Goal: Task Accomplishment & Management: Manage account settings

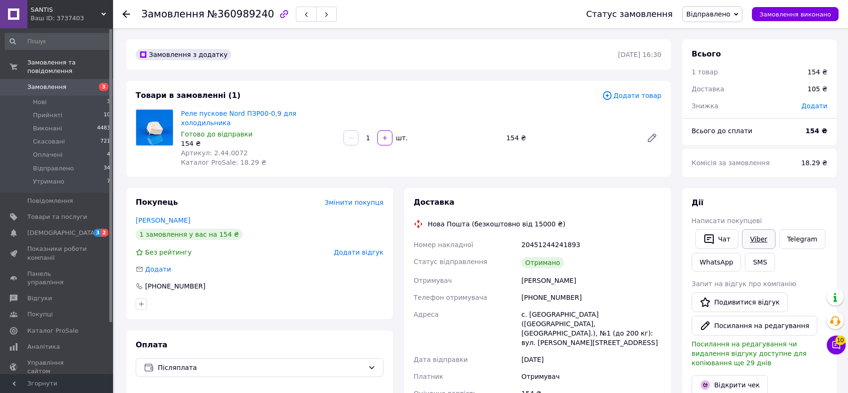
click at [754, 237] on link "Viber" at bounding box center [758, 239] width 33 height 20
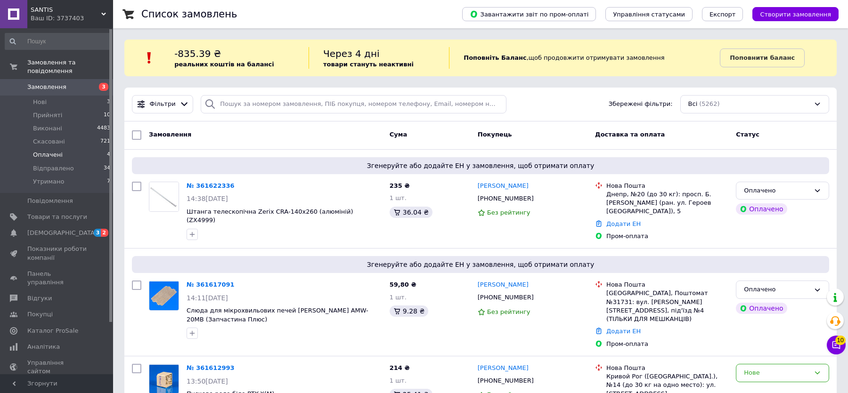
click at [67, 155] on li "Оплачені 4" at bounding box center [58, 154] width 116 height 13
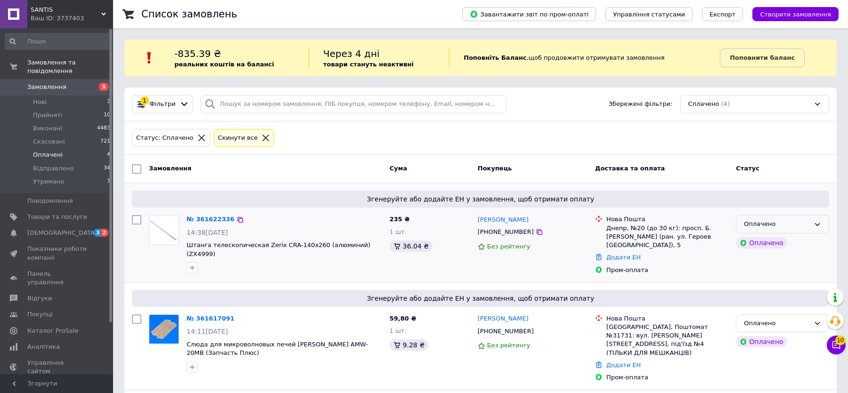
click at [794, 221] on div "Оплачено" at bounding box center [777, 225] width 66 height 10
click at [775, 245] on li "Прийнято" at bounding box center [783, 244] width 92 height 17
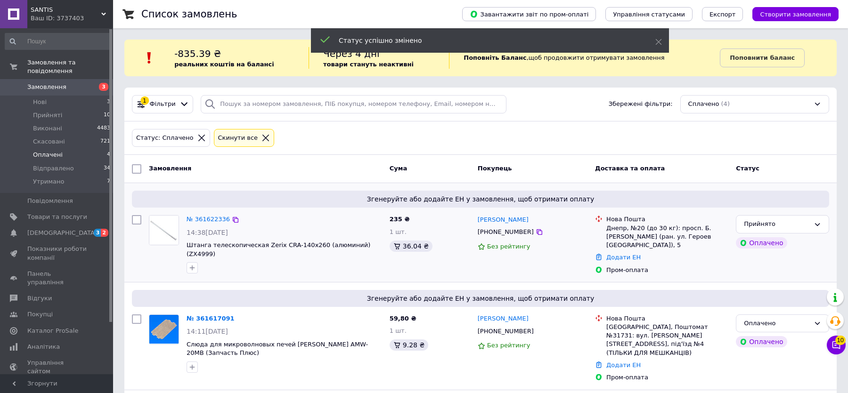
click at [772, 322] on div "Оплачено" at bounding box center [777, 324] width 66 height 10
click at [760, 341] on li "Прийнято" at bounding box center [783, 343] width 92 height 17
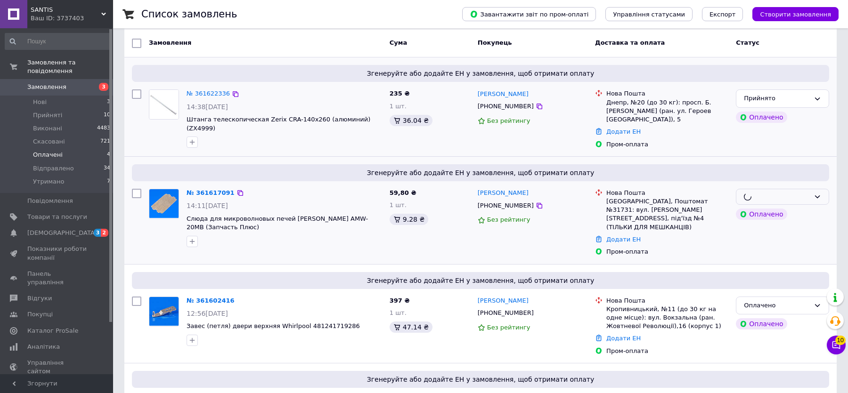
scroll to position [195, 0]
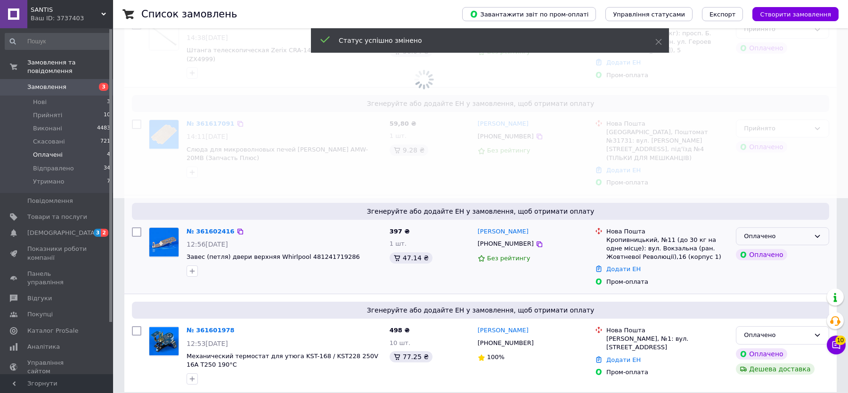
click at [785, 232] on div "Оплачено" at bounding box center [777, 237] width 66 height 10
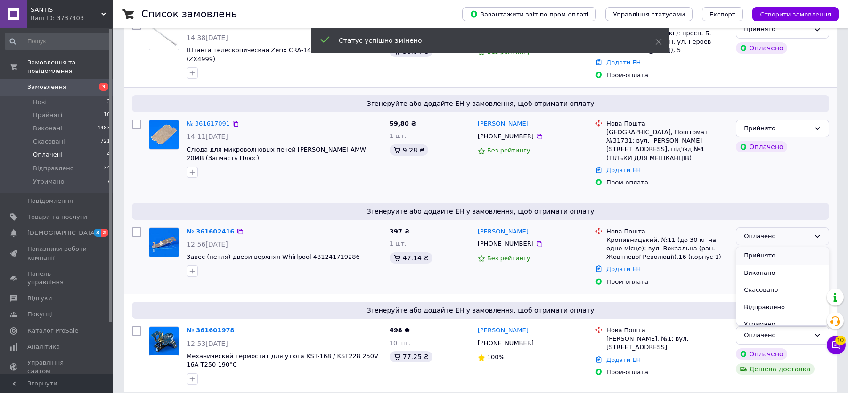
click at [767, 248] on li "Прийнято" at bounding box center [783, 255] width 92 height 17
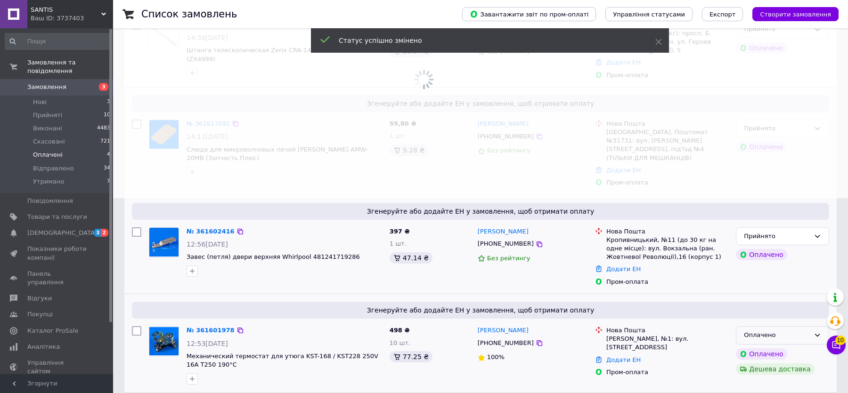
click at [772, 331] on div "Оплачено" at bounding box center [777, 336] width 66 height 10
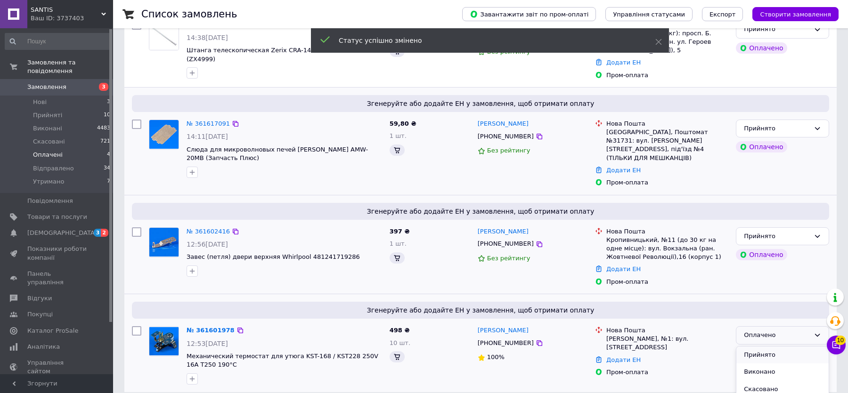
click at [765, 347] on li "Прийнято" at bounding box center [783, 355] width 92 height 17
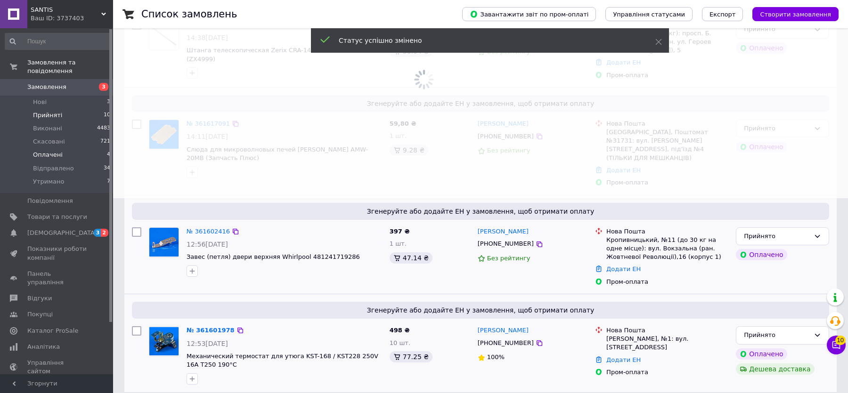
click at [61, 115] on li "Прийняті 10" at bounding box center [58, 115] width 116 height 13
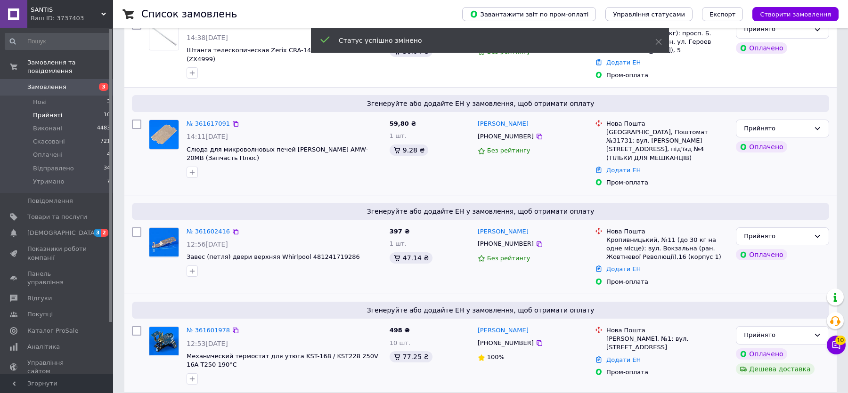
click at [61, 115] on li "Прийняті 10" at bounding box center [58, 115] width 116 height 13
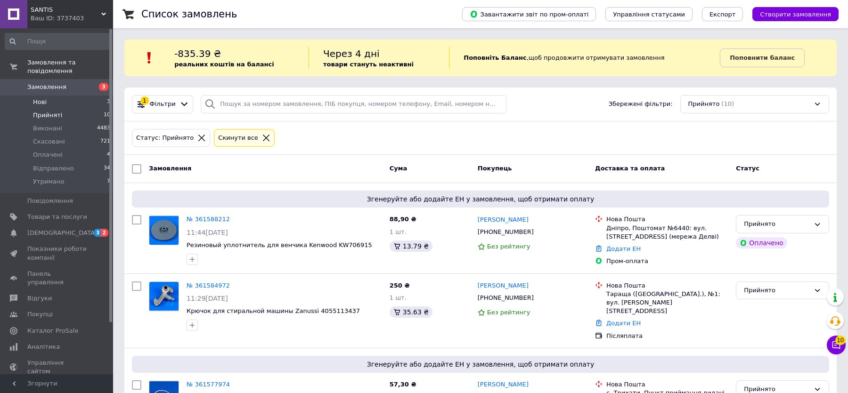
click at [60, 103] on li "Нові 3" at bounding box center [58, 102] width 116 height 13
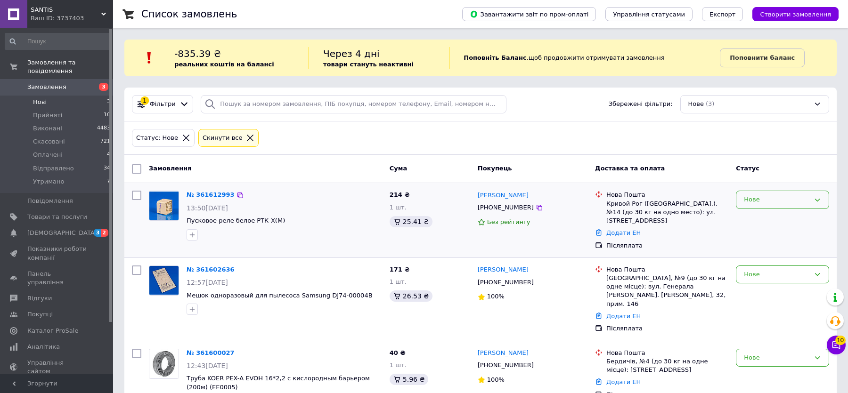
click at [766, 201] on div "Нове" at bounding box center [777, 200] width 66 height 10
click at [765, 213] on li "Прийнято" at bounding box center [783, 219] width 92 height 17
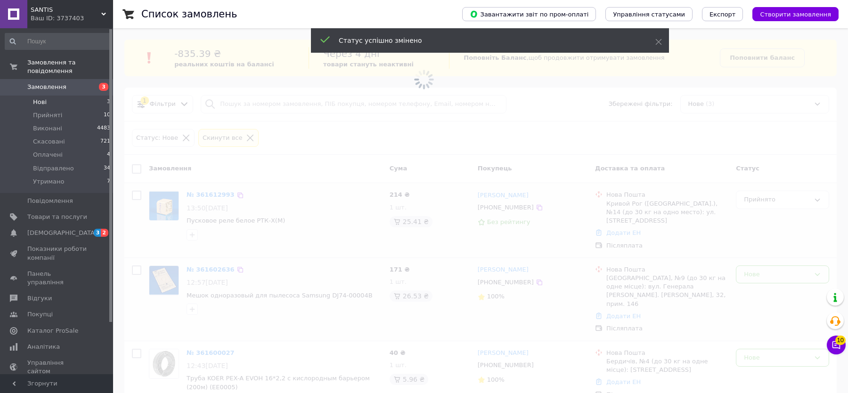
click at [758, 267] on span at bounding box center [424, 196] width 848 height 393
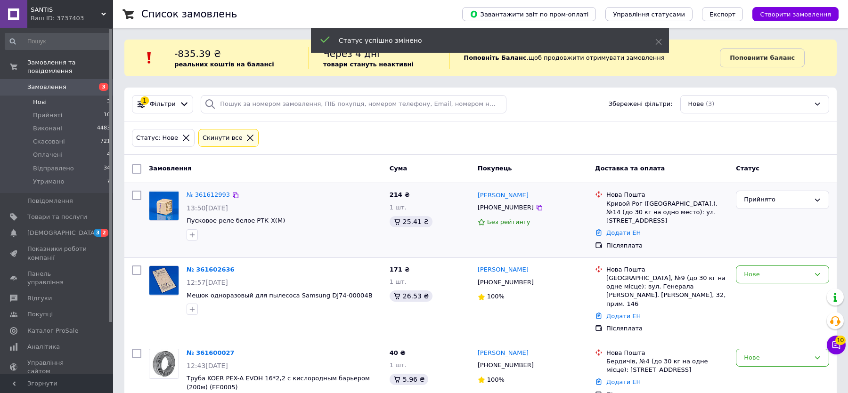
click at [760, 279] on div "Нове" at bounding box center [782, 275] width 93 height 18
click at [762, 295] on li "Прийнято" at bounding box center [783, 294] width 92 height 17
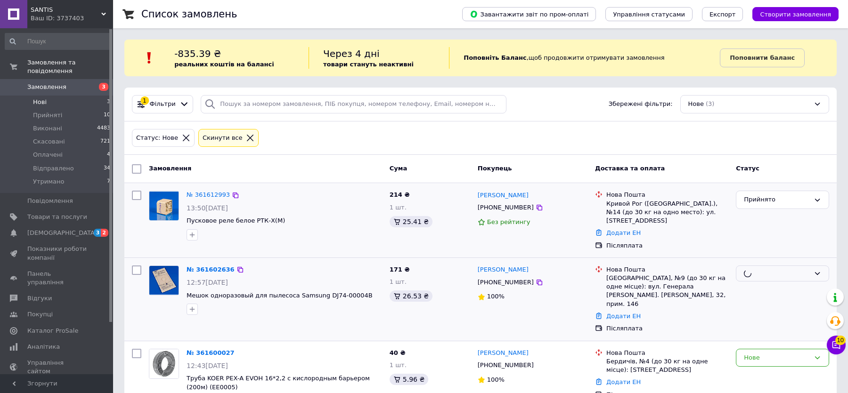
scroll to position [23, 0]
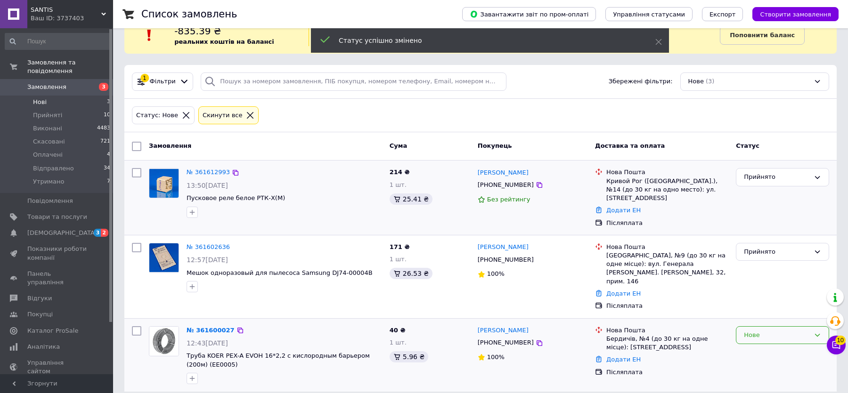
click at [760, 331] on div "Нове" at bounding box center [777, 336] width 66 height 10
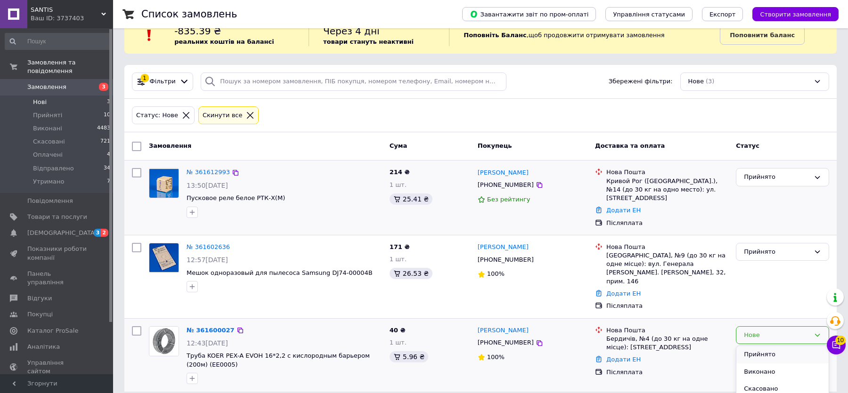
click at [760, 346] on li "Прийнято" at bounding box center [783, 354] width 92 height 17
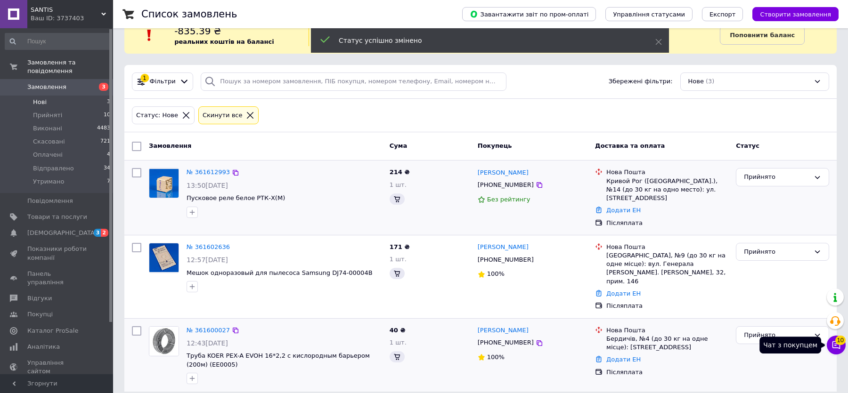
click at [841, 347] on icon at bounding box center [836, 345] width 9 height 9
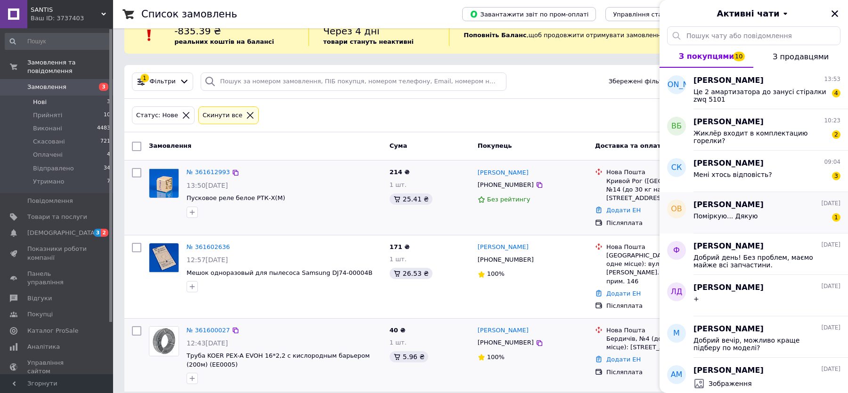
click at [775, 221] on div "Поміркую... Дякую 1" at bounding box center [767, 218] width 147 height 15
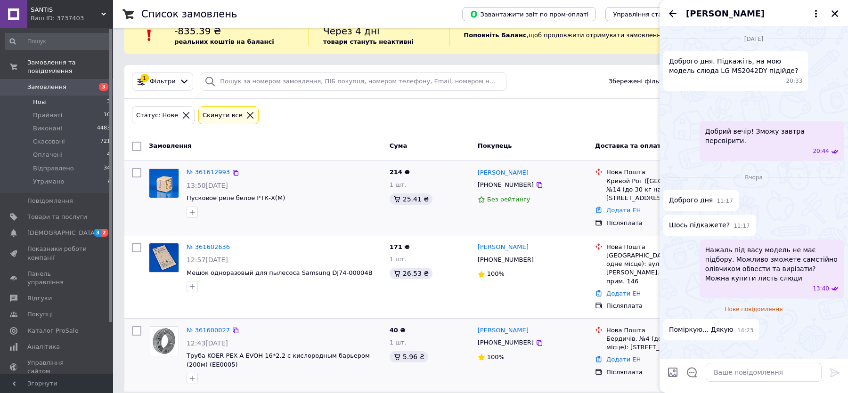
scroll to position [206, 0]
click at [672, 15] on icon "Назад" at bounding box center [673, 13] width 8 height 7
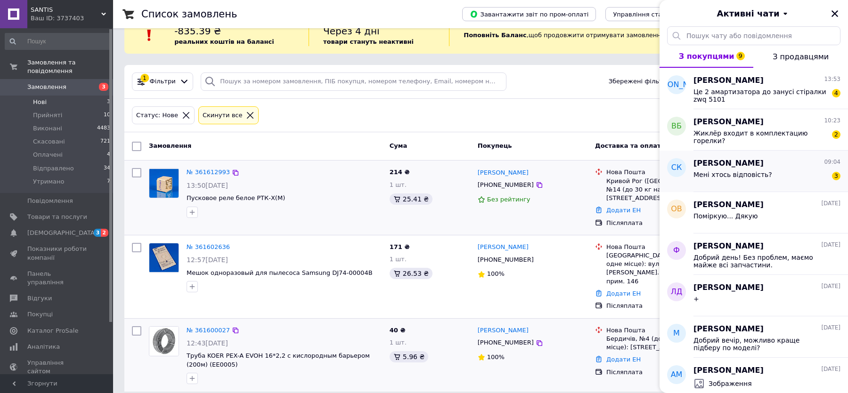
click at [749, 174] on span "Мені хтось відповість?" at bounding box center [733, 175] width 79 height 8
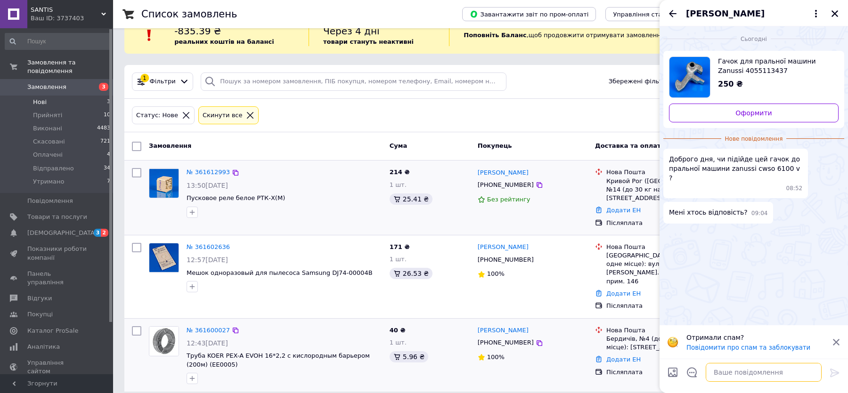
click at [758, 367] on textarea at bounding box center [764, 372] width 116 height 19
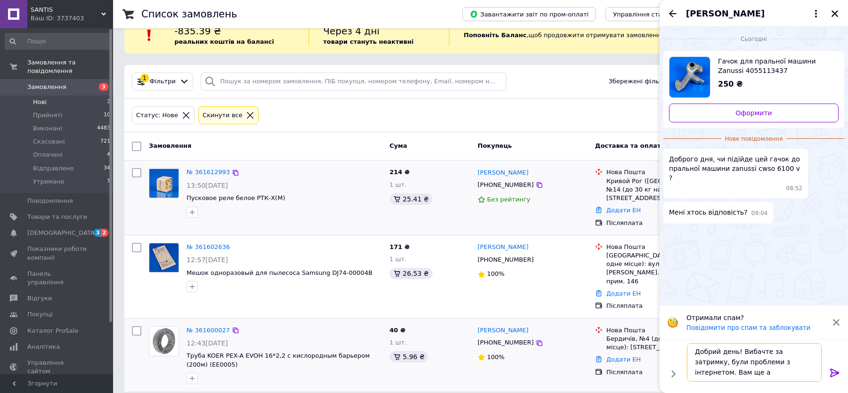
scroll to position [0, 0]
type textarea "Добрий день! Вибачте за затримку, були проблеми з інтернетом. Вам ще актуально?"
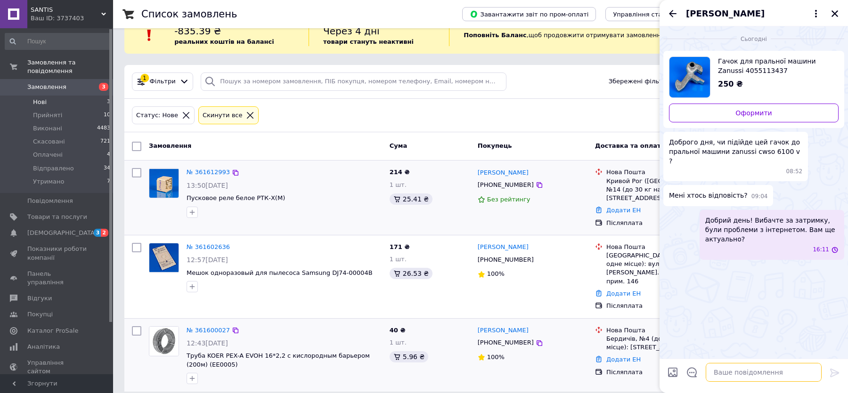
scroll to position [0, 0]
click at [679, 18] on div "Сергій Колумбін" at bounding box center [754, 13] width 188 height 26
click at [733, 220] on span "Добрий день! Вибачте за затримку, були проблеми з інтернетом. Вам ще актуально?" at bounding box center [771, 230] width 133 height 28
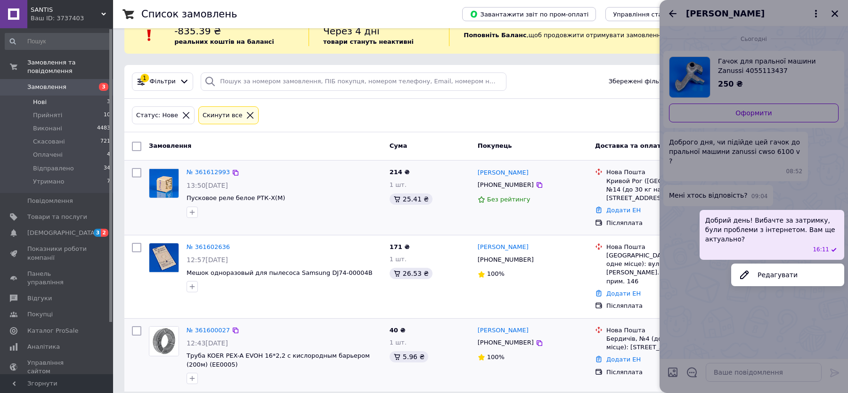
click at [733, 220] on span "Добрий день! Вибачте за затримку, були проблеми з інтернетом. Вам ще актуально?" at bounding box center [771, 230] width 133 height 28
copy span "Добрий день! Вибачте за затримку, були проблеми з інтернетом. Вам ще актуально?"
click at [759, 36] on div at bounding box center [754, 196] width 188 height 393
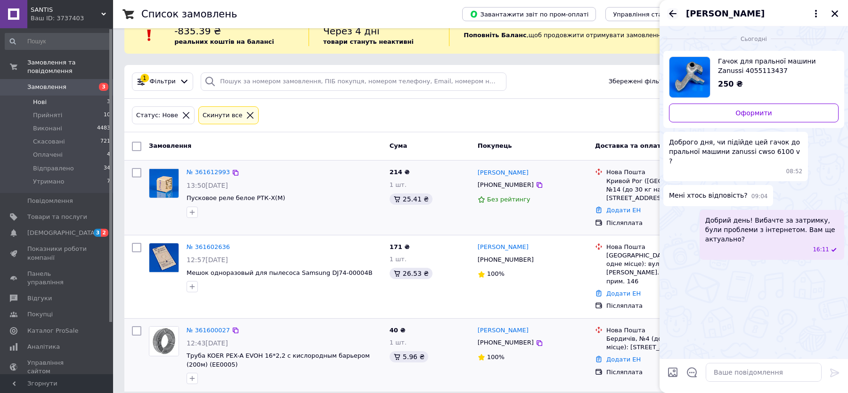
click at [678, 13] on icon "Назад" at bounding box center [672, 13] width 11 height 11
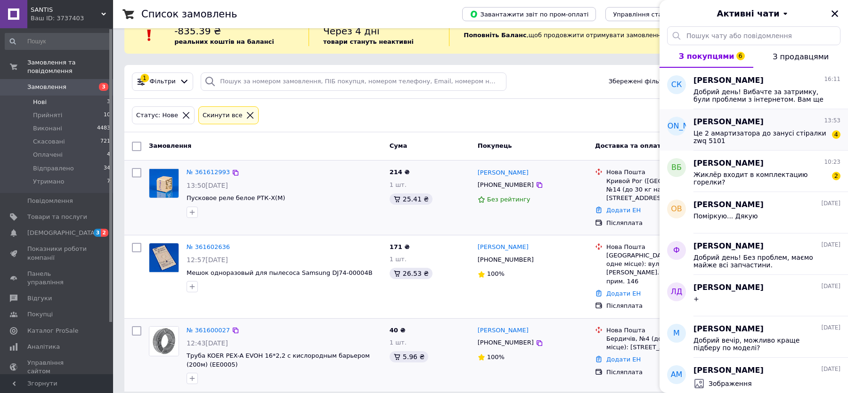
click at [755, 135] on span "Це 2 амартизатора до занусі стіралки zwq 5101" at bounding box center [761, 137] width 134 height 15
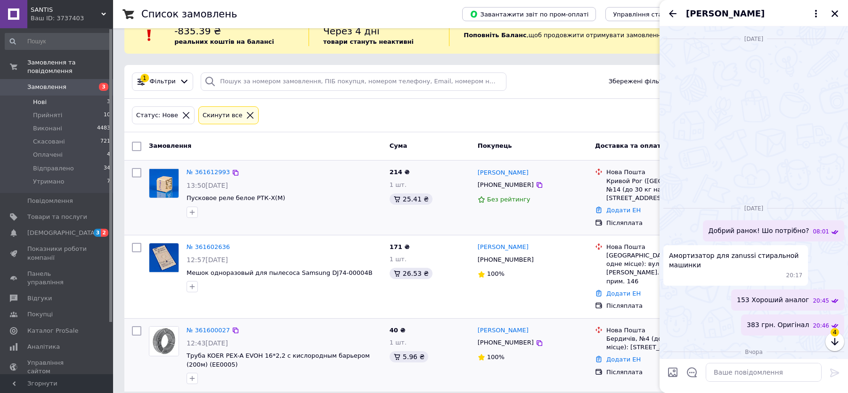
scroll to position [163, 0]
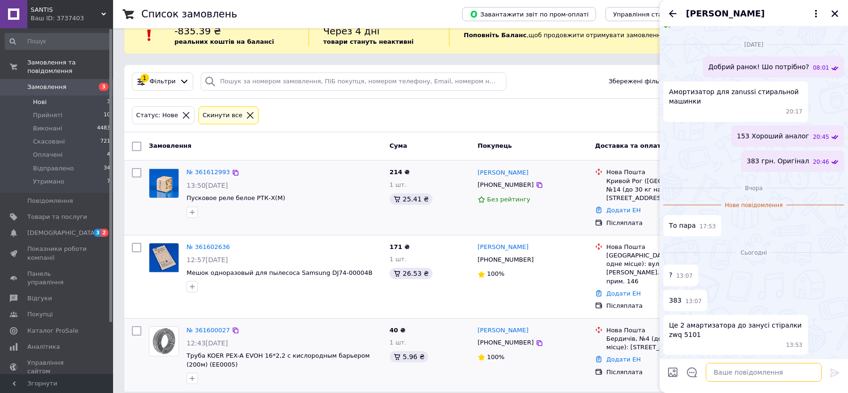
click at [730, 373] on textarea at bounding box center [764, 372] width 116 height 19
paste textarea "Добрий день! Вибачте за затримку, були проблеми з інтернетом. Вам ще актуально?"
type textarea "Добрий день! Вибачте за затримку, були проблеми з інтернетом. Вам ще актуально?"
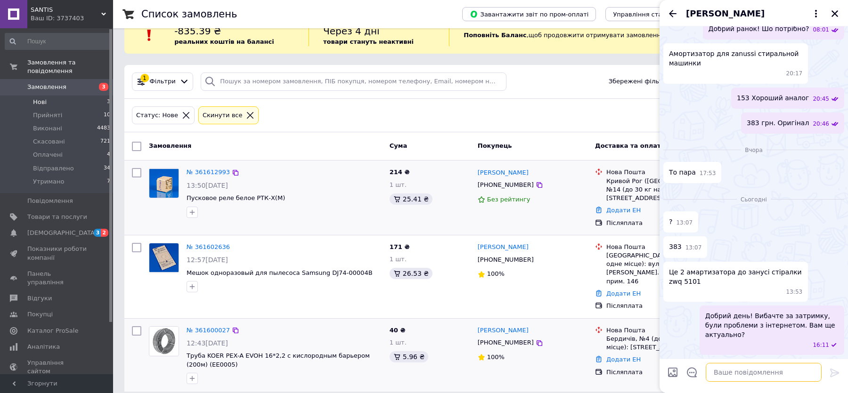
scroll to position [202, 0]
type textarea "Ціна за один."
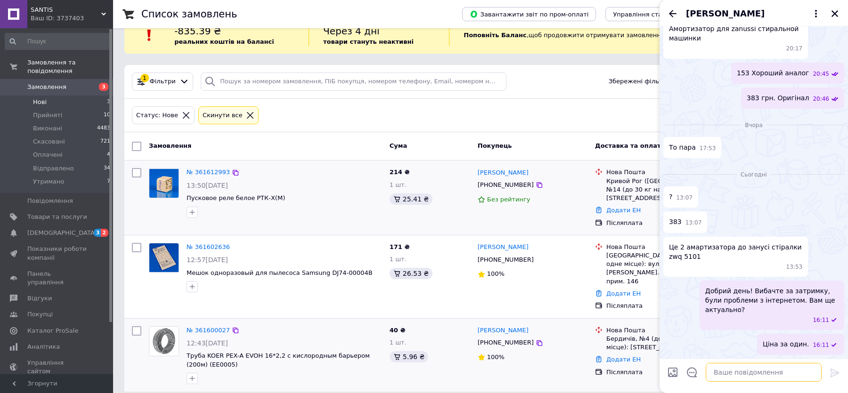
scroll to position [227, 0]
click at [673, 11] on icon "Назад" at bounding box center [672, 13] width 11 height 11
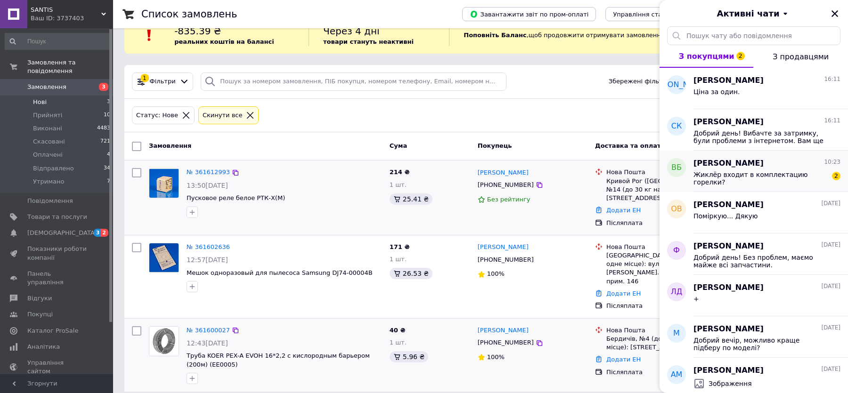
click at [765, 182] on div "Жиклёр входит в комплектацию горелки?" at bounding box center [761, 178] width 134 height 15
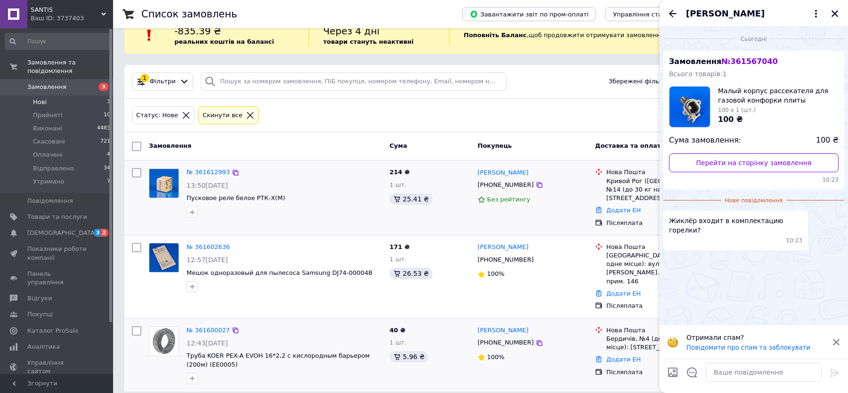
click at [737, 59] on span "№ 361567040" at bounding box center [749, 61] width 56 height 9
click at [59, 233] on span "[DEMOGRAPHIC_DATA]" at bounding box center [62, 233] width 70 height 8
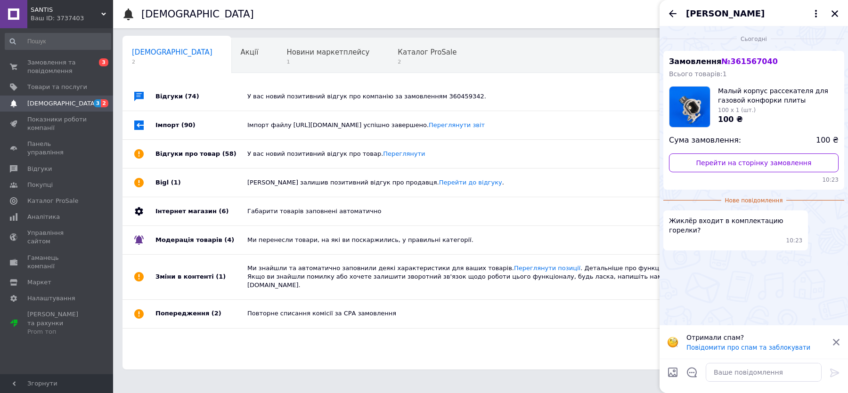
click at [306, 98] on div "У вас новий позитивний відгук про компанію за замовленням 360459342." at bounding box center [491, 96] width 488 height 8
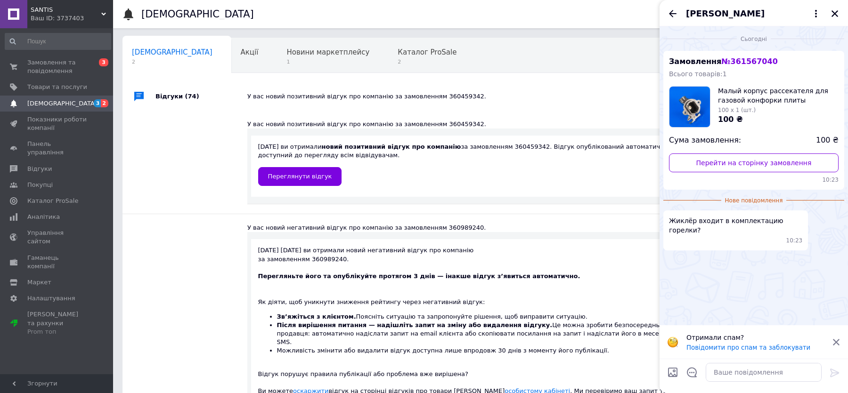
click at [306, 98] on div "У вас новий позитивний відгук про компанію за замовленням 360459342." at bounding box center [491, 96] width 488 height 8
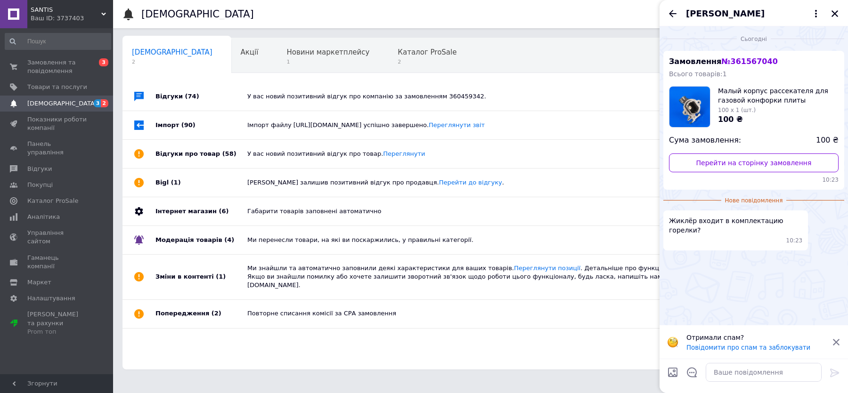
click at [306, 98] on div "У вас новий позитивний відгук про компанію за замовленням 360459342." at bounding box center [491, 96] width 488 height 8
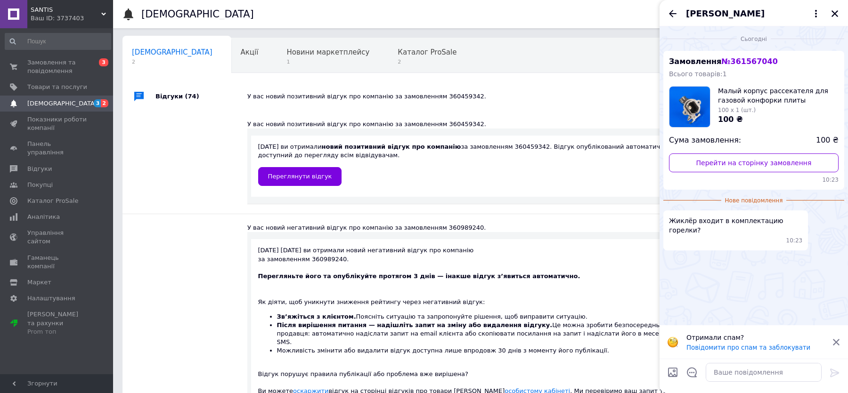
click at [306, 98] on div "У вас новий позитивний відгук про компанію за замовленням 360459342." at bounding box center [491, 96] width 488 height 8
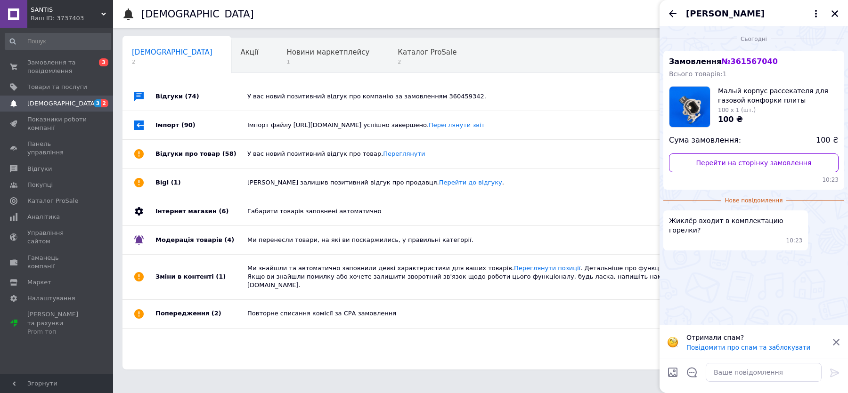
click at [305, 117] on div "Імпорт файлу http://ol.partners/api/ApiXml_v2/998b9d02-e61c-4f7d-95b5-8e4196866…" at bounding box center [491, 125] width 488 height 28
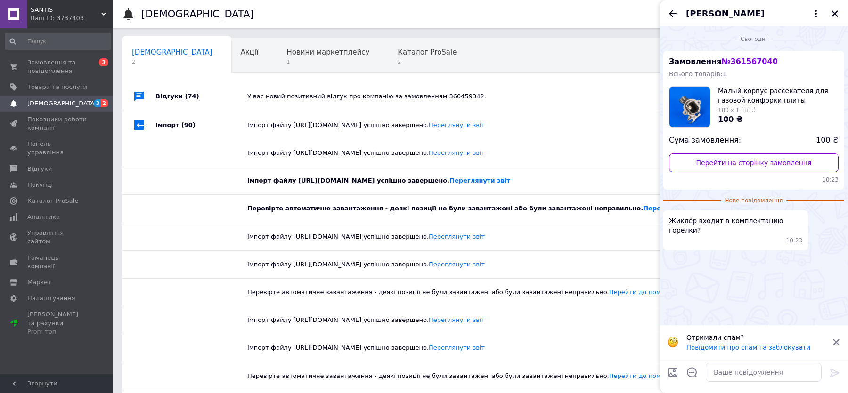
click at [305, 117] on div "Імпорт файлу http://ol.partners/api/ApiXml_v2/998b9d02-e61c-4f7d-95b5-8e4196866…" at bounding box center [491, 125] width 488 height 28
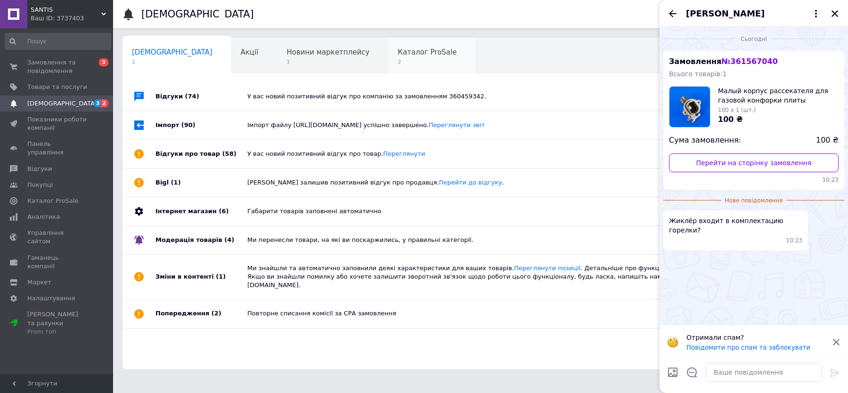
click at [398, 63] on span "2" at bounding box center [427, 61] width 59 height 7
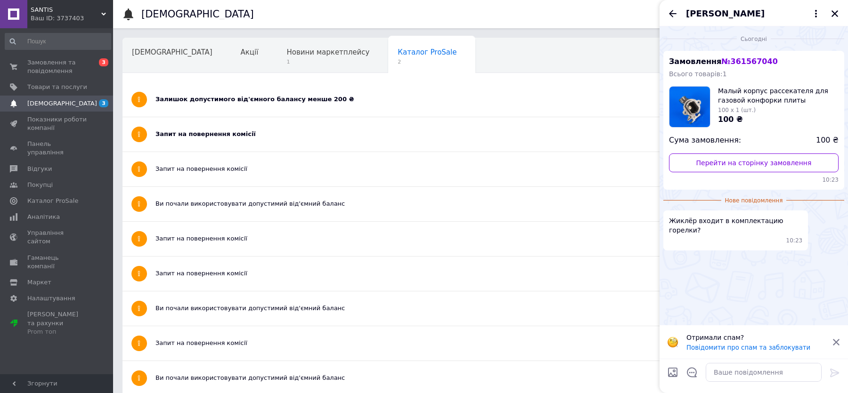
click at [251, 94] on div "Залишок допустимого від'ємного балансу менше 200 ₴" at bounding box center [446, 99] width 580 height 34
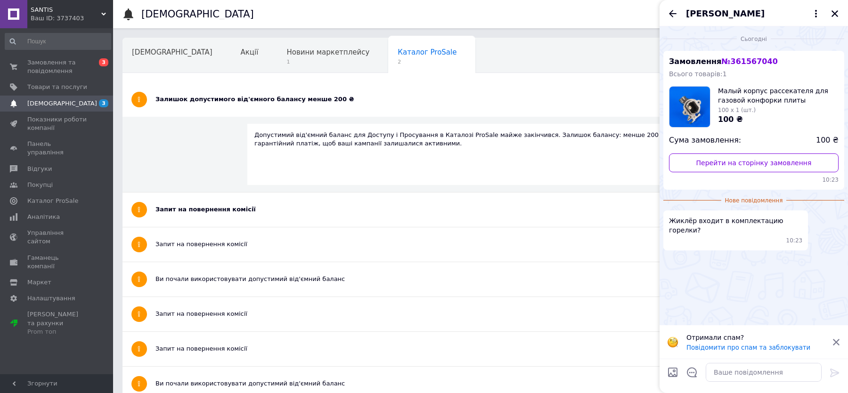
scroll to position [25, 0]
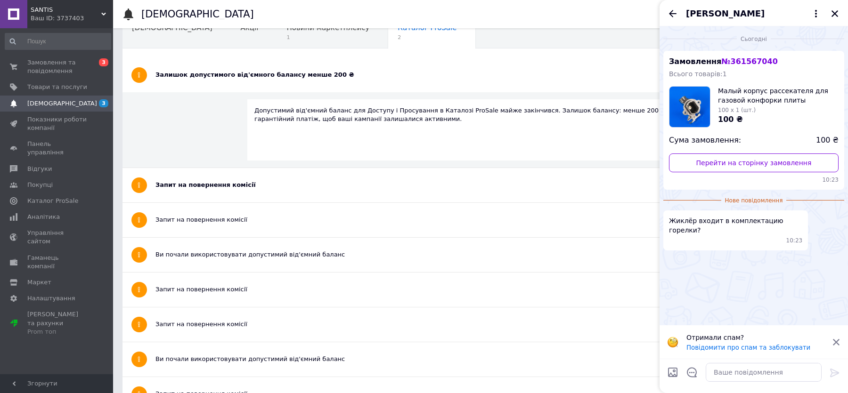
click at [241, 192] on div "Запит на повернення комісії" at bounding box center [446, 185] width 580 height 34
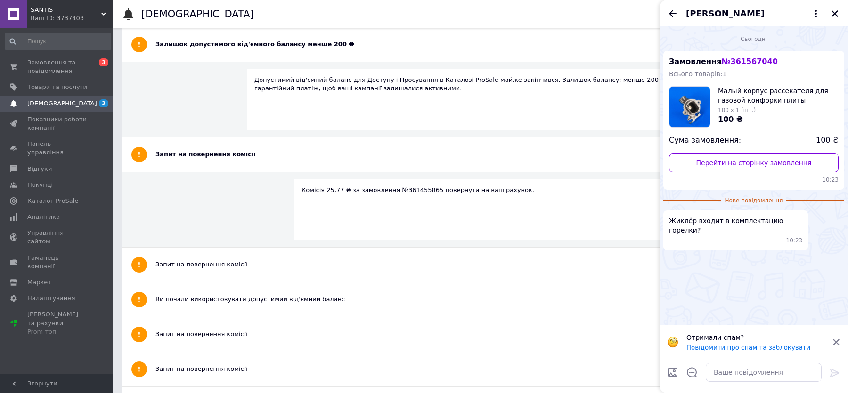
scroll to position [0, 0]
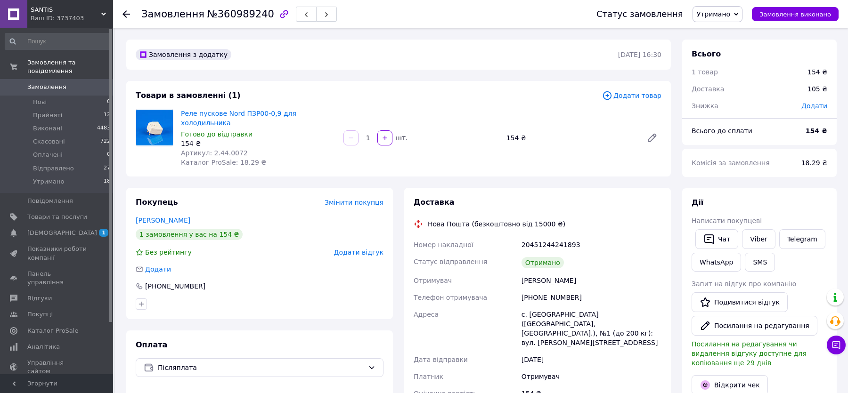
click at [475, 306] on div "Адреса" at bounding box center [466, 328] width 108 height 45
click at [64, 106] on li "Нові 0" at bounding box center [58, 102] width 116 height 13
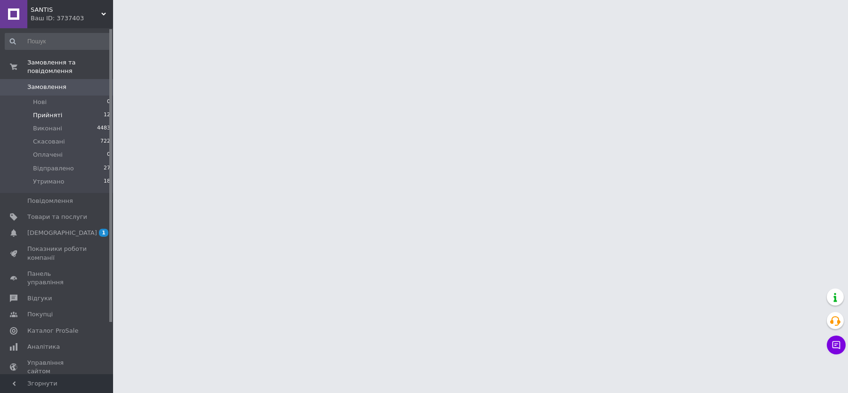
click at [62, 115] on li "Прийняті 12" at bounding box center [58, 115] width 116 height 13
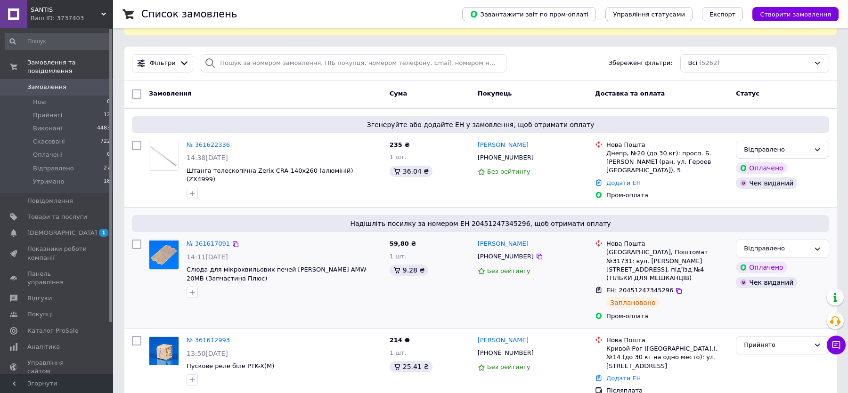
scroll to position [48, 0]
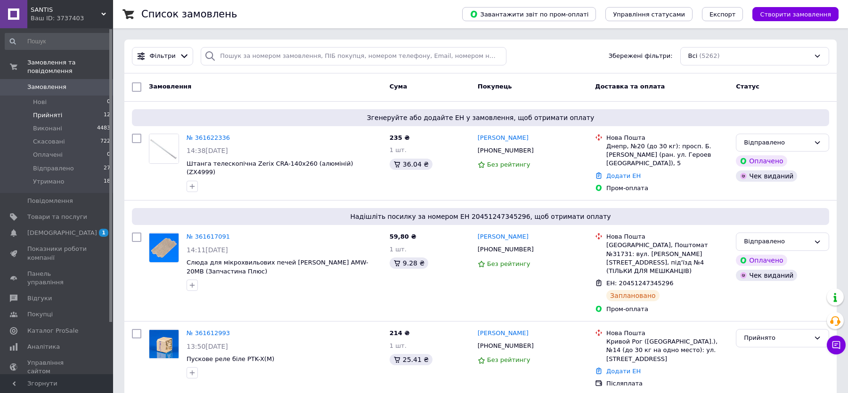
click at [47, 118] on span "Прийняті" at bounding box center [47, 115] width 29 height 8
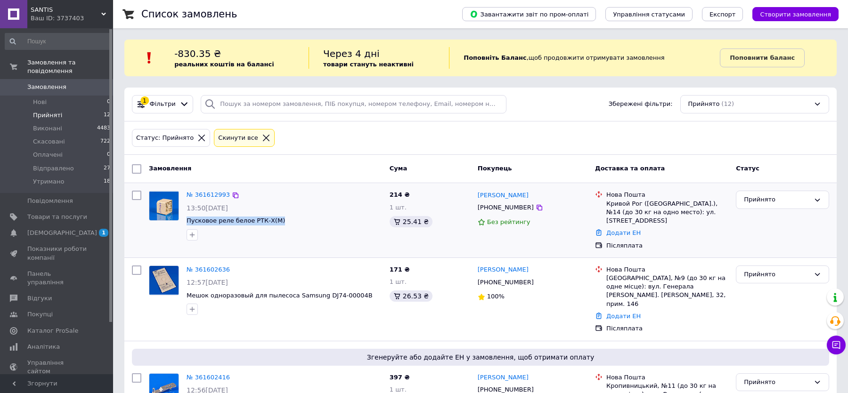
drag, startPoint x: 287, startPoint y: 222, endPoint x: 184, endPoint y: 216, distance: 103.9
click at [184, 216] on div "№ 361612993 13:50[DATE] Пусковое реле белое РТК-Х(М)" at bounding box center [284, 215] width 203 height 57
copy span "Пусковое реле белое РТК-Х(М)"
click at [193, 236] on icon "button" at bounding box center [192, 235] width 8 height 8
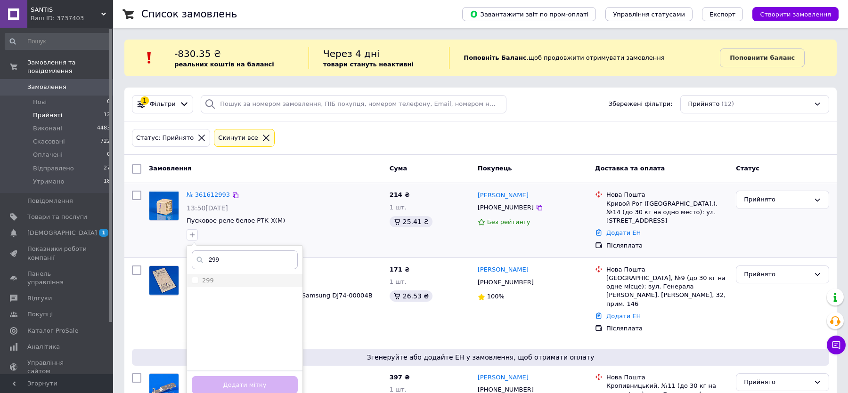
type input "299"
click at [228, 279] on div "299" at bounding box center [245, 281] width 106 height 8
checkbox input "true"
click at [254, 384] on button "Додати мітку" at bounding box center [245, 386] width 106 height 18
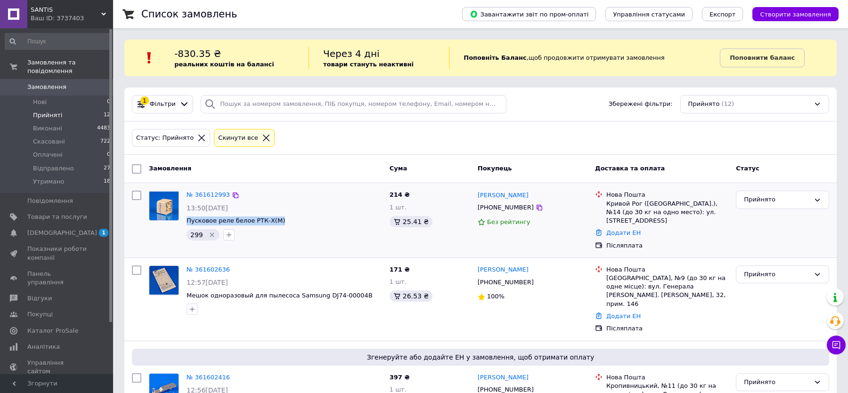
drag, startPoint x: 186, startPoint y: 219, endPoint x: 286, endPoint y: 221, distance: 99.9
click at [286, 221] on div "№ 361612993 13:50[DATE] Пусковое реле белое РТК-Х(М) 299" at bounding box center [284, 215] width 203 height 57
copy span "Пусковое реле белое РТК-Х(М)"
click at [218, 192] on link "№ 361612993" at bounding box center [208, 194] width 43 height 7
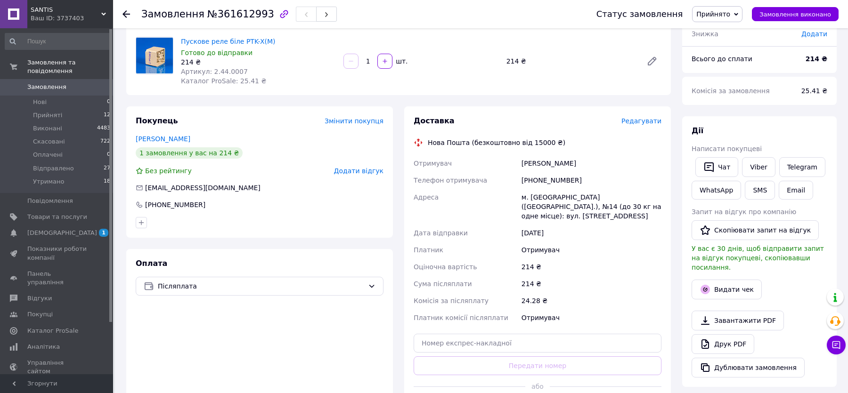
scroll to position [90, 0]
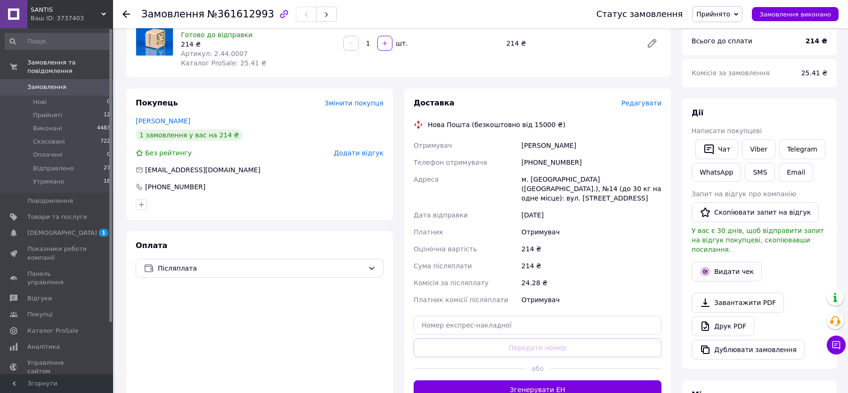
click at [643, 100] on span "Редагувати" at bounding box center [642, 103] width 40 height 8
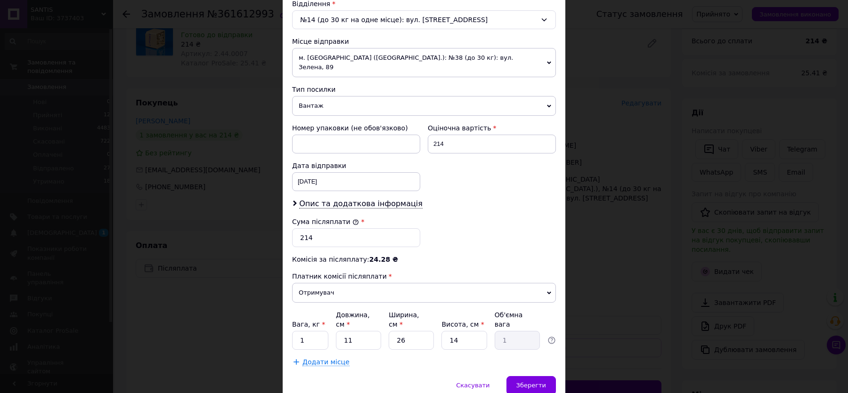
scroll to position [316, 0]
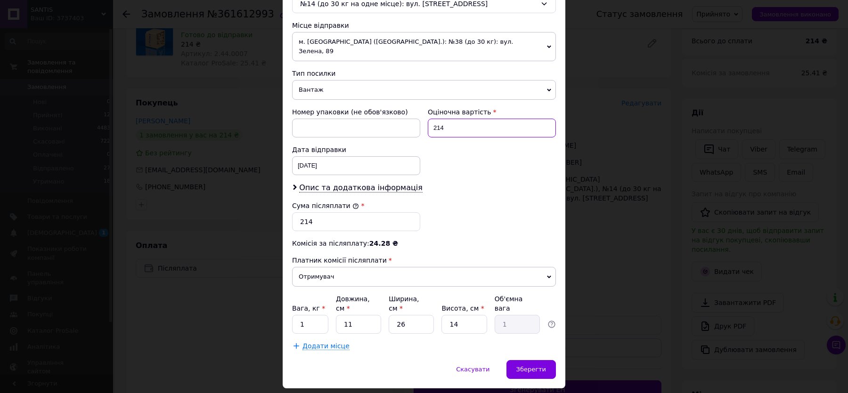
click at [452, 119] on input "214" at bounding box center [492, 128] width 128 height 19
click at [470, 119] on input "299" at bounding box center [492, 128] width 128 height 19
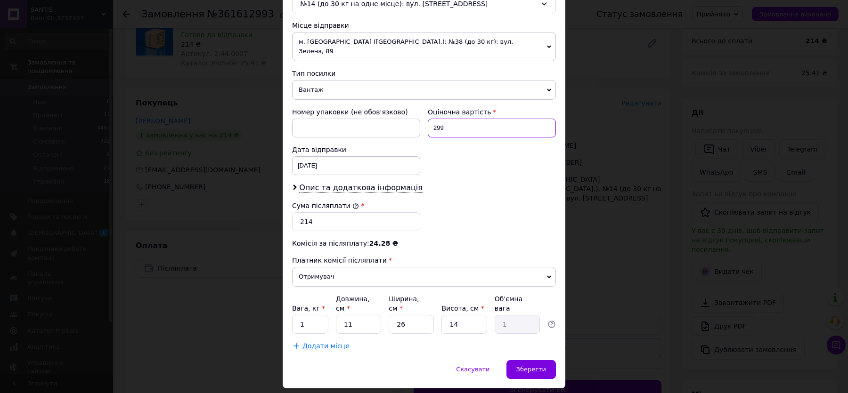
type input "299"
click at [347, 213] on input "214" at bounding box center [356, 222] width 128 height 19
paste input "99"
type input "299"
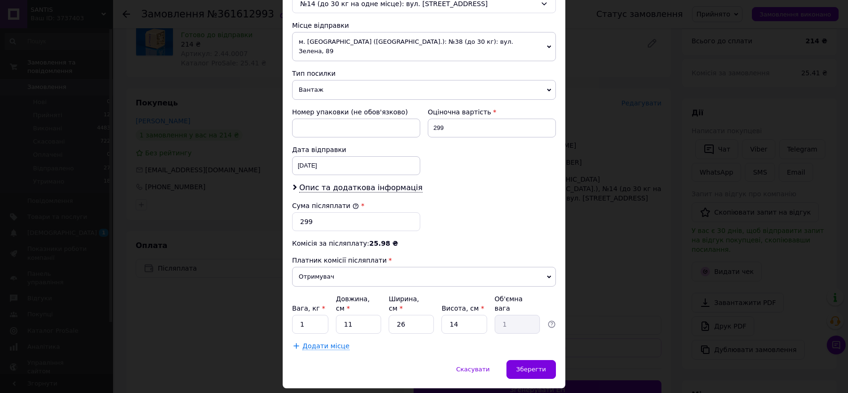
click at [524, 343] on div "Спосіб доставки Нова Пошта (безкоштовно від 15000 ₴) Платник Отримувач Відправн…" at bounding box center [424, 53] width 283 height 615
click at [539, 360] on div "Зберегти" at bounding box center [531, 369] width 49 height 19
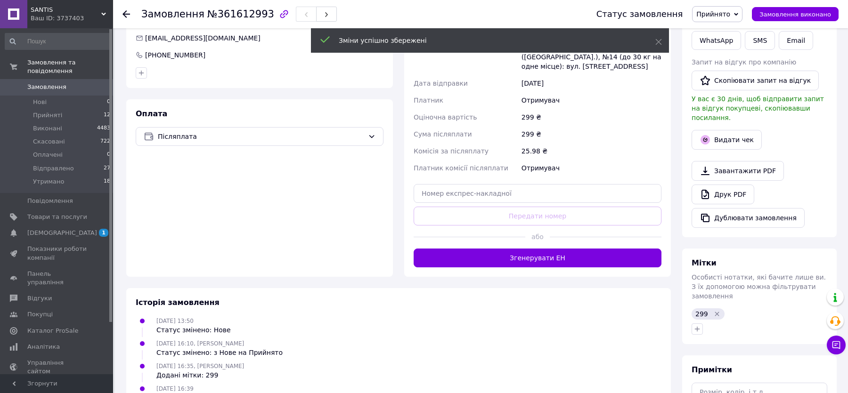
scroll to position [216, 0]
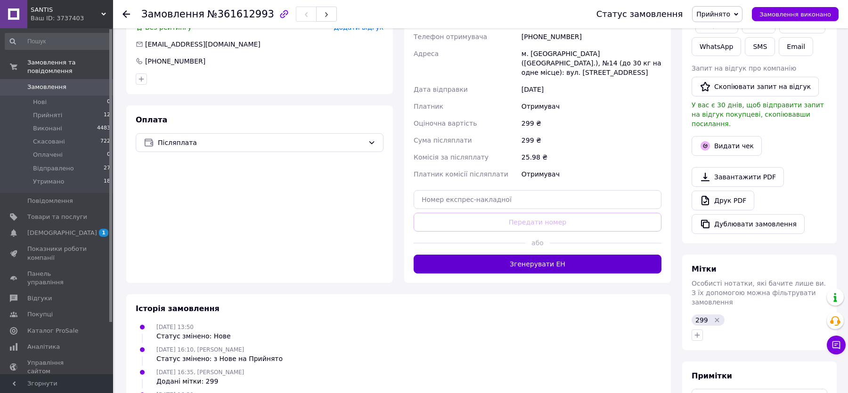
click at [533, 266] on button "Згенерувати ЕН" at bounding box center [538, 264] width 248 height 19
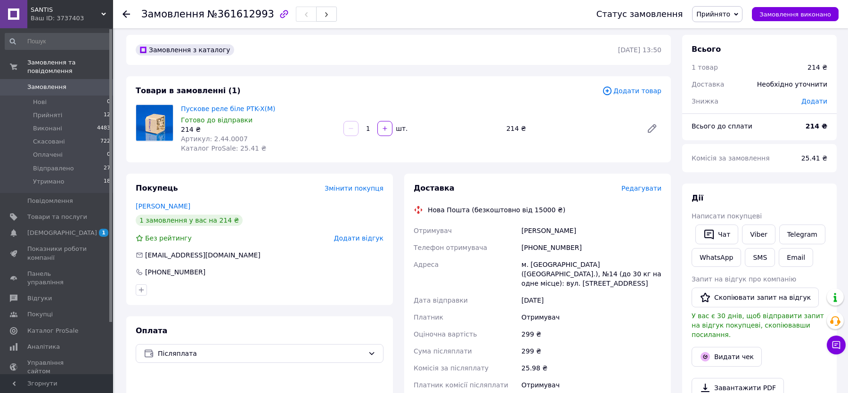
scroll to position [0, 0]
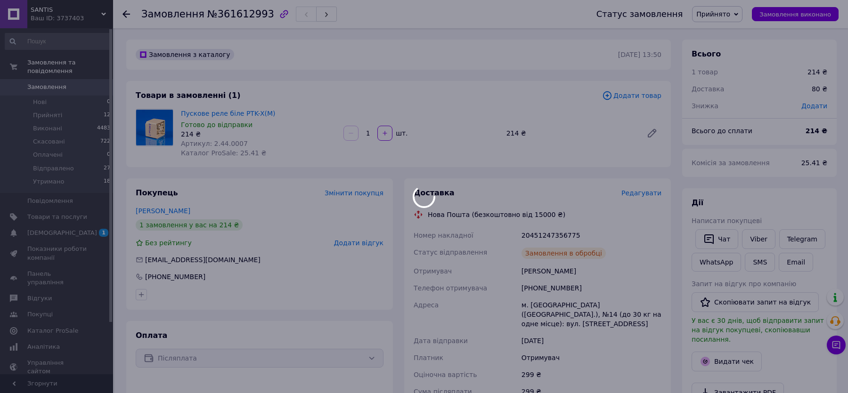
click at [228, 140] on div at bounding box center [424, 196] width 848 height 393
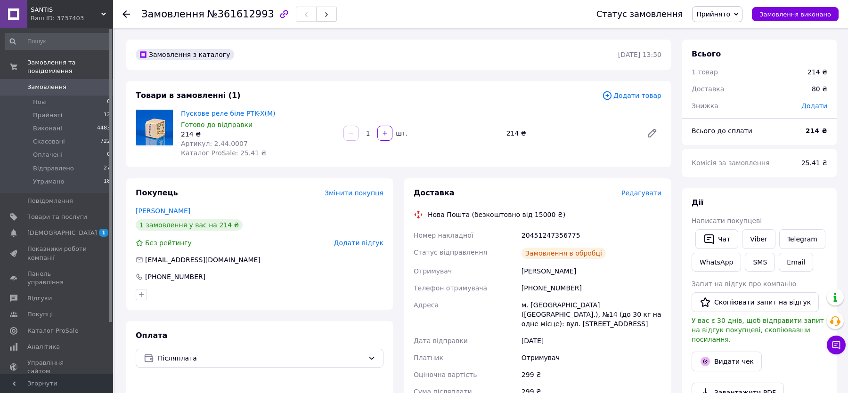
click at [228, 143] on span "Артикул: 2.44.0007" at bounding box center [214, 144] width 67 height 8
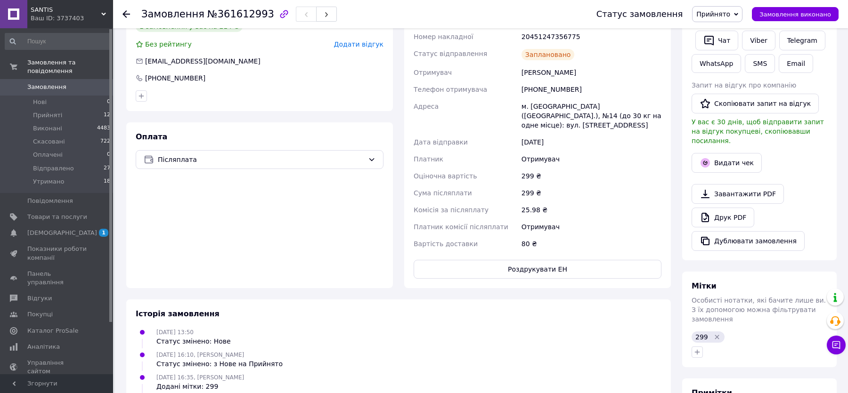
scroll to position [177, 0]
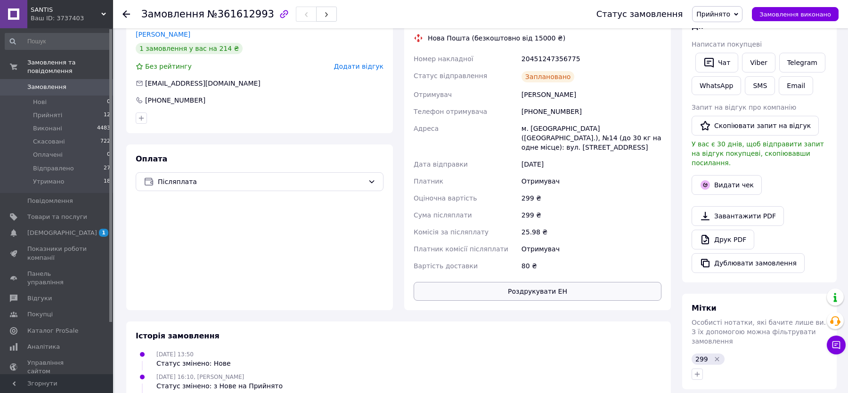
click at [512, 292] on button "Роздрукувати ЕН" at bounding box center [538, 291] width 248 height 19
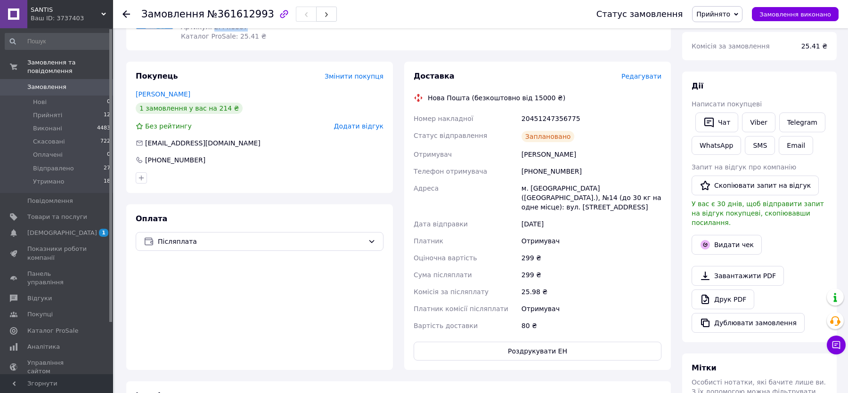
scroll to position [0, 0]
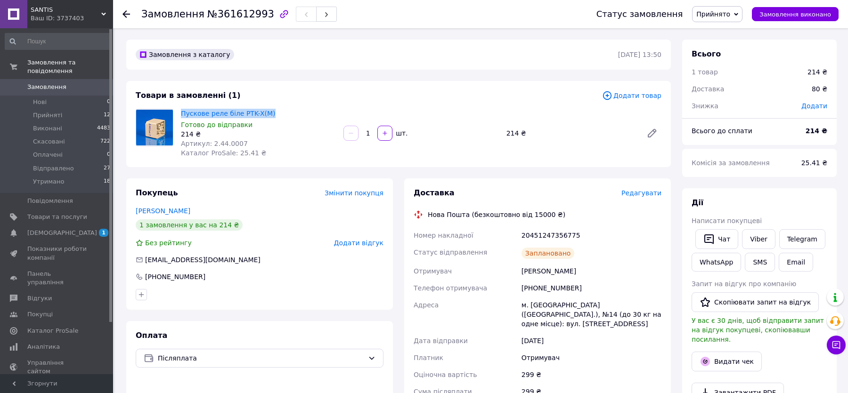
drag, startPoint x: 277, startPoint y: 112, endPoint x: 180, endPoint y: 114, distance: 96.6
click at [180, 114] on div "Пускове реле біле PTK-X(М) Готово до відправки 214 ₴ Артикул: 2.44.0007 Каталог…" at bounding box center [258, 133] width 163 height 53
copy link "Пускове реле біле PTK-X(М)"
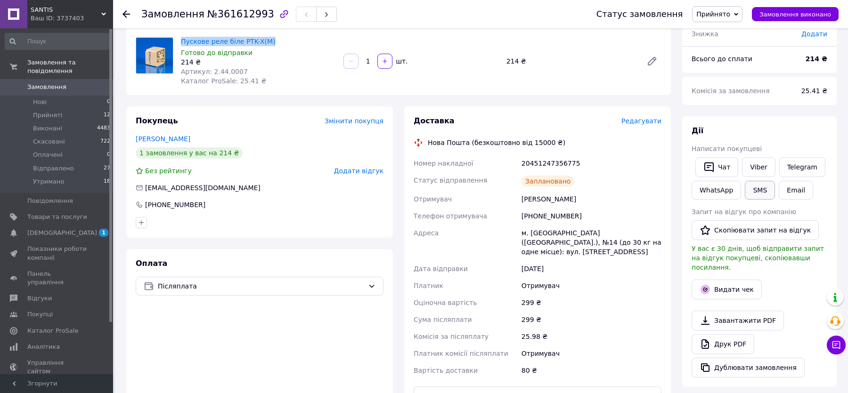
scroll to position [91, 0]
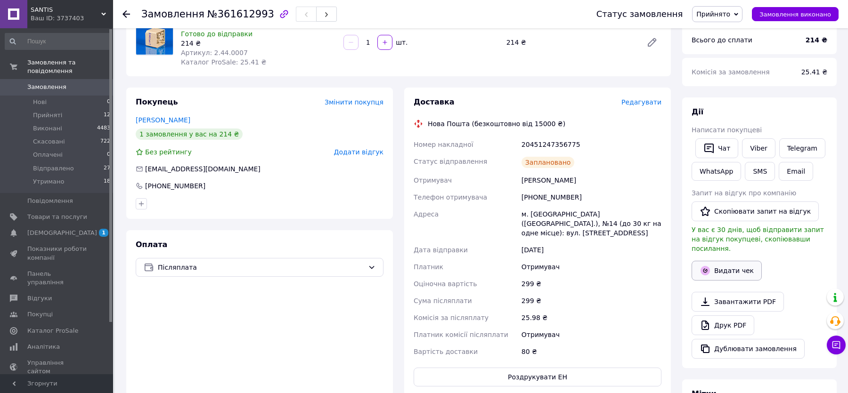
click at [723, 261] on button "Видати чек" at bounding box center [727, 271] width 70 height 20
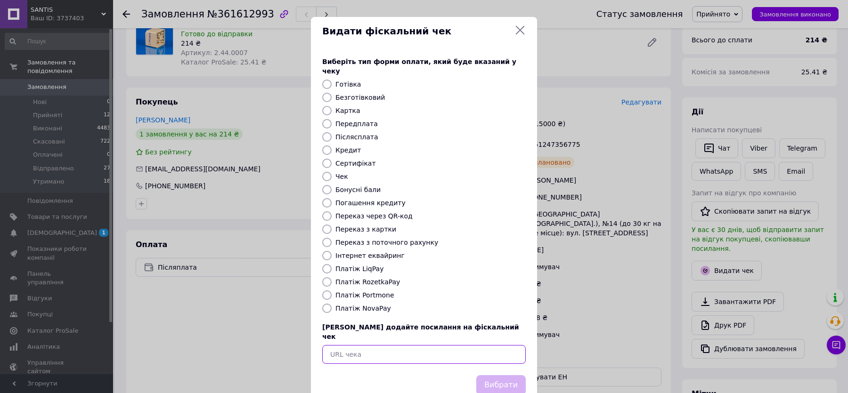
click at [369, 345] on input "text" at bounding box center [424, 354] width 204 height 19
paste input "[URL][DOMAIN_NAME]"
type input "[URL][DOMAIN_NAME]"
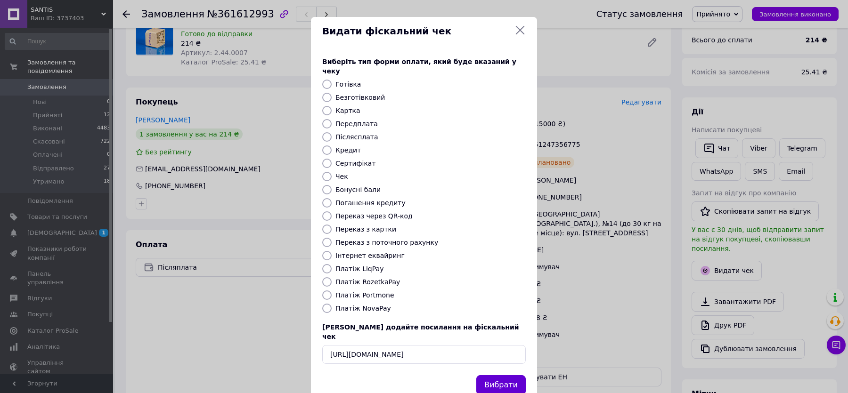
click at [493, 376] on button "Вибрати" at bounding box center [500, 386] width 49 height 20
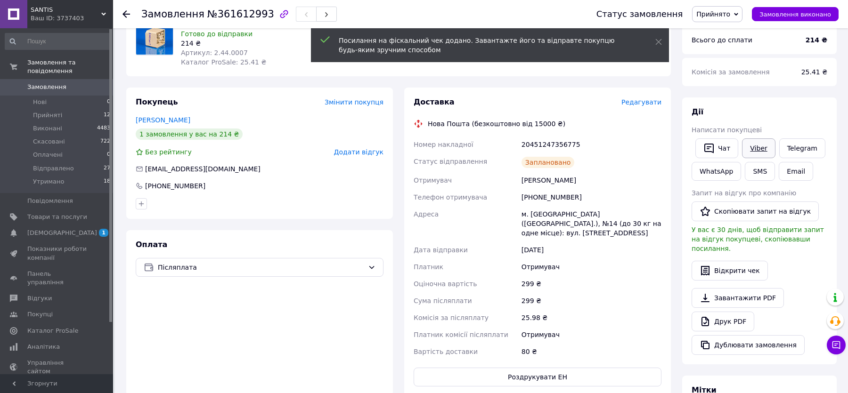
click at [754, 147] on link "Viber" at bounding box center [758, 149] width 33 height 20
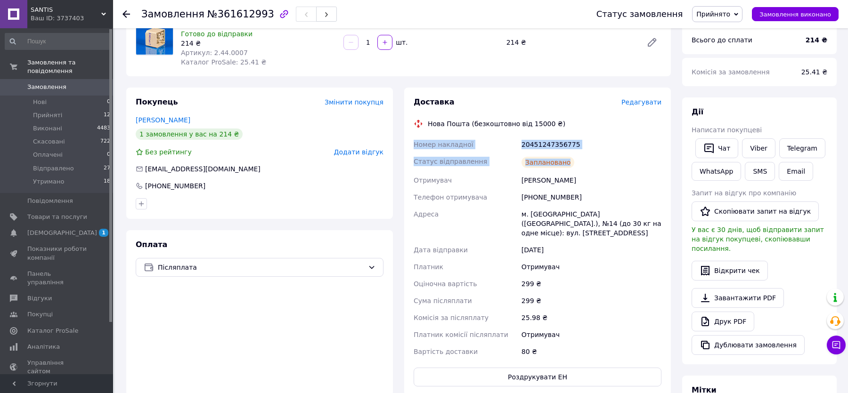
drag, startPoint x: 588, startPoint y: 160, endPoint x: 414, endPoint y: 139, distance: 175.7
click at [414, 139] on div "Номер накладної 20451247356775 Статус відправлення Заплановано Отримувач [PERSO…" at bounding box center [538, 248] width 252 height 224
copy div "Номер накладної 20451247356775 Статус відправлення Заплановано"
click at [730, 20] on span "Прийнято" at bounding box center [717, 14] width 50 height 16
click at [727, 72] on li "Відправлено" at bounding box center [718, 75] width 50 height 14
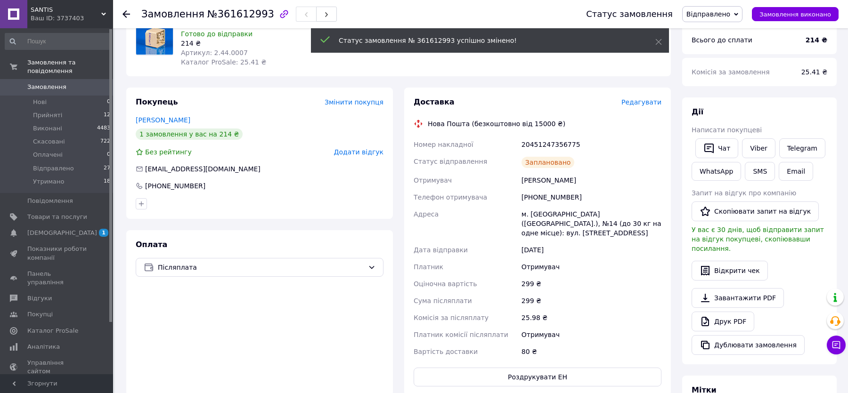
click at [129, 16] on icon at bounding box center [127, 14] width 8 height 8
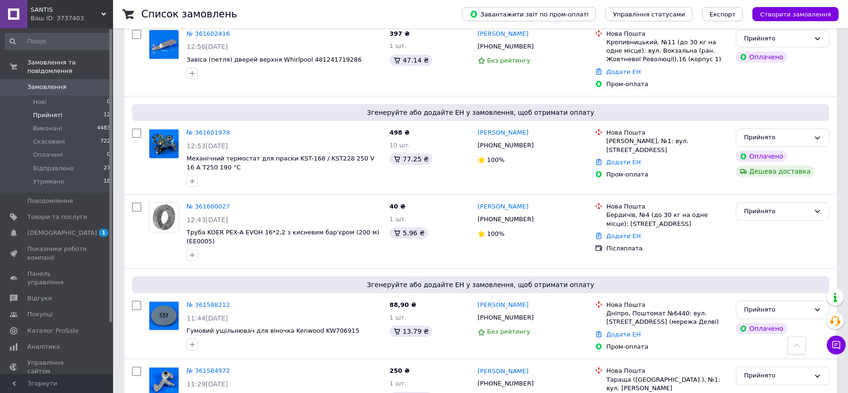
scroll to position [358, 0]
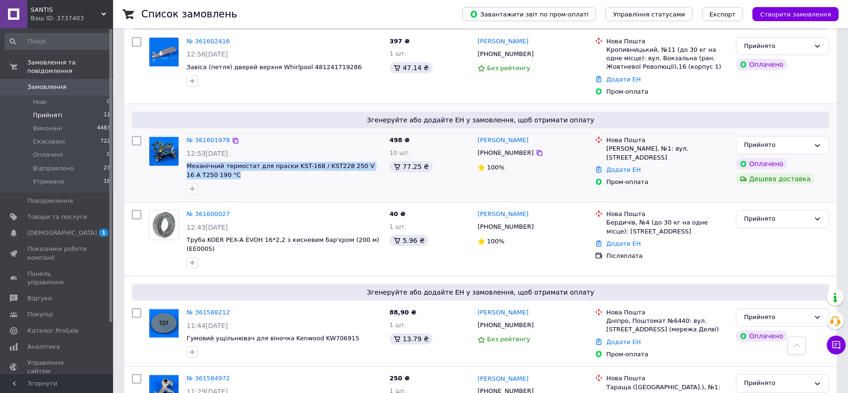
drag, startPoint x: 224, startPoint y: 156, endPoint x: 188, endPoint y: 143, distance: 38.8
click at [188, 162] on span "Механічний термостат для праски KST-168 / KST228 250 V 16 A T250 190 °C" at bounding box center [285, 170] width 196 height 17
copy span "Механічний термостат для праски KST-168 / KST228 250 V 16 A T250 190 °C"
click at [206, 137] on link "№ 361601978" at bounding box center [208, 140] width 43 height 7
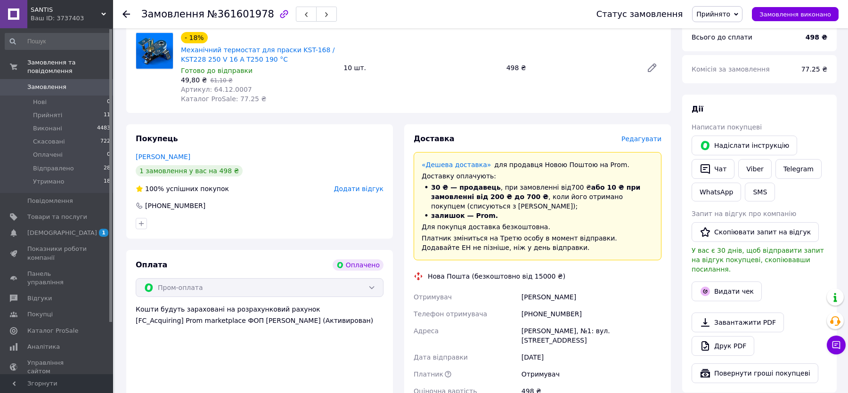
scroll to position [331, 0]
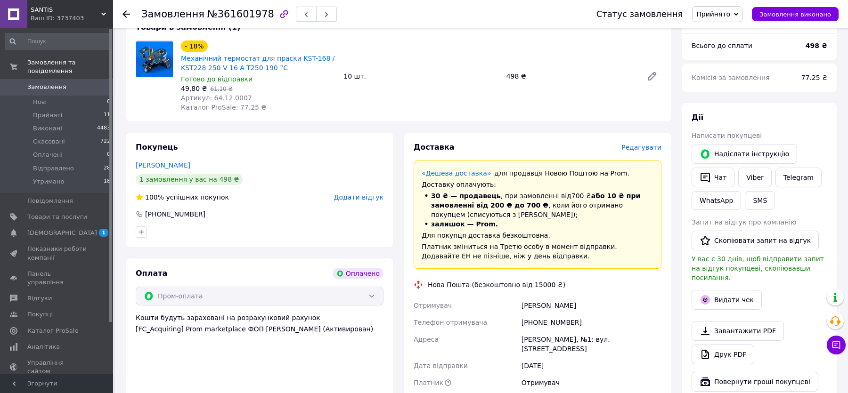
click at [228, 94] on span "Артикул: 64.12.0007" at bounding box center [216, 98] width 71 height 8
copy span "64.12.0007"
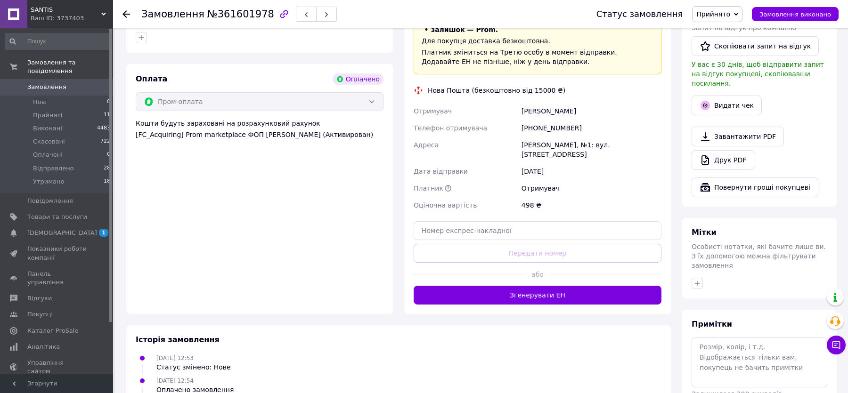
scroll to position [555, 0]
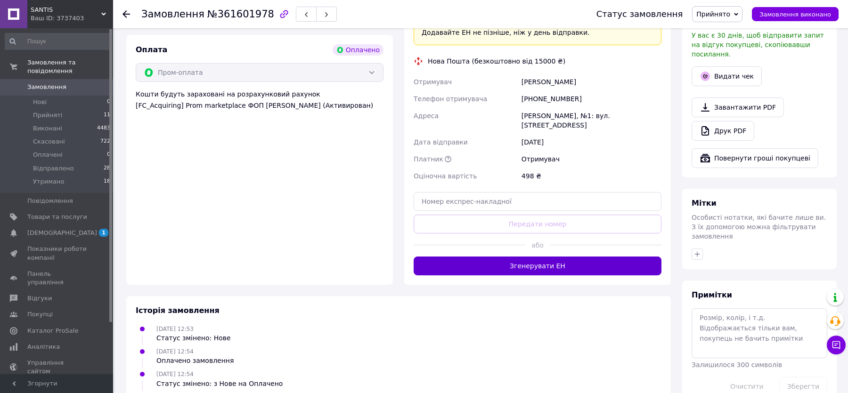
click at [552, 257] on button "Згенерувати ЕН" at bounding box center [538, 266] width 248 height 19
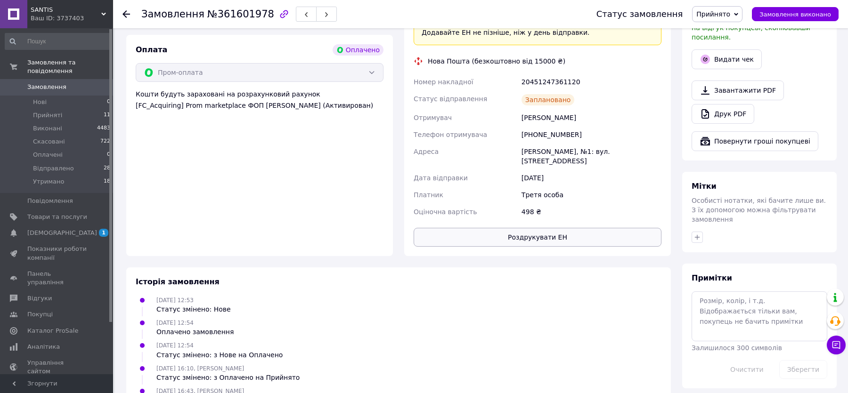
click at [533, 228] on button "Роздрукувати ЕН" at bounding box center [538, 237] width 248 height 19
drag, startPoint x: 587, startPoint y: 59, endPoint x: 412, endPoint y: 64, distance: 174.9
click at [412, 74] on div "Номер накладної 20451247361120 Статус відправлення Заплановано Отримувач [PERSO…" at bounding box center [538, 147] width 252 height 147
copy div "Номер накладної 20451247361120"
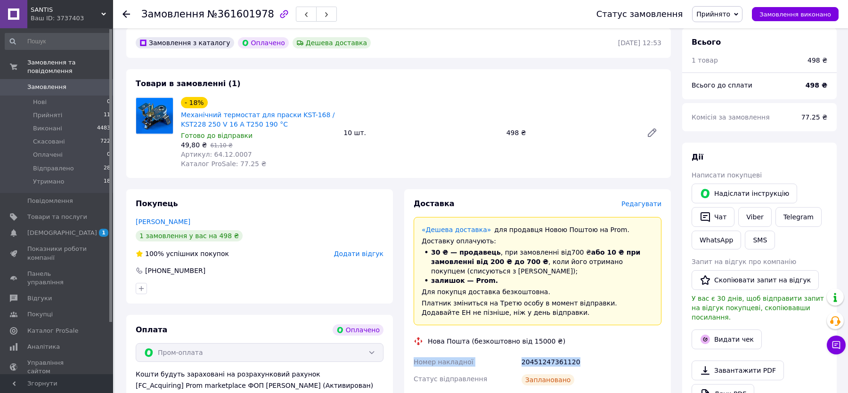
scroll to position [274, 0]
click at [748, 208] on link "Viber" at bounding box center [754, 218] width 33 height 20
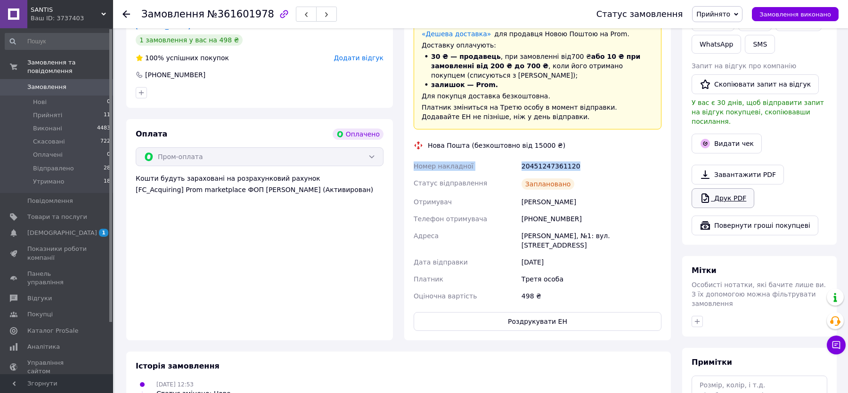
scroll to position [467, 0]
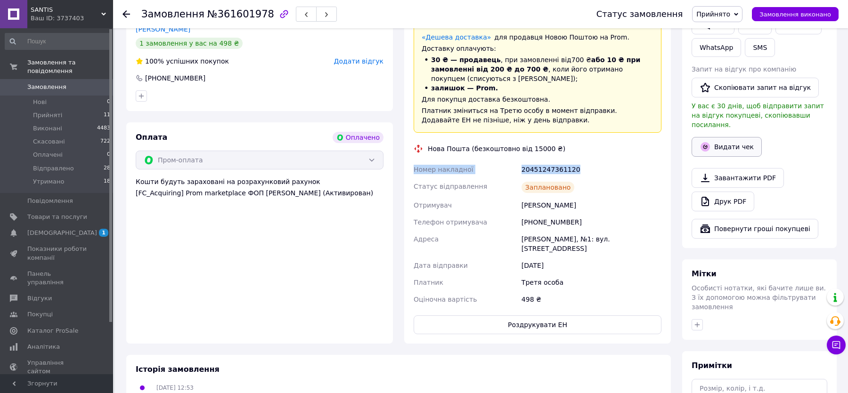
click at [733, 137] on button "Видати чек" at bounding box center [727, 147] width 70 height 20
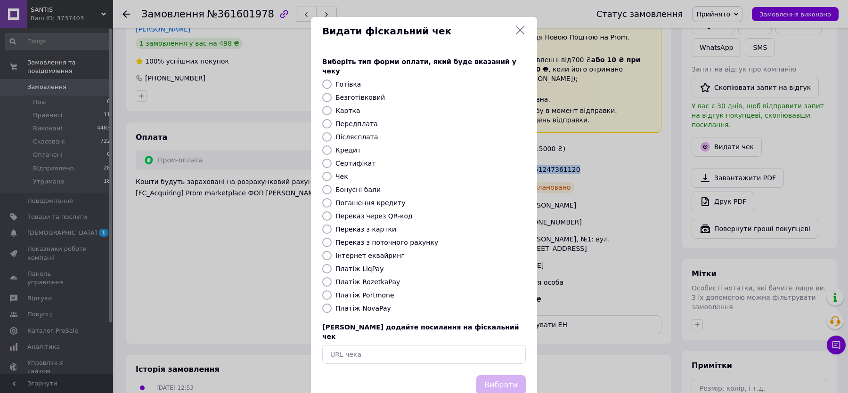
click at [383, 279] on label "Платіж RozetkaPay" at bounding box center [368, 283] width 65 height 8
click at [332, 278] on input "Платіж RozetkaPay" at bounding box center [326, 282] width 9 height 9
radio input "true"
click at [492, 376] on button "Вибрати" at bounding box center [500, 386] width 49 height 20
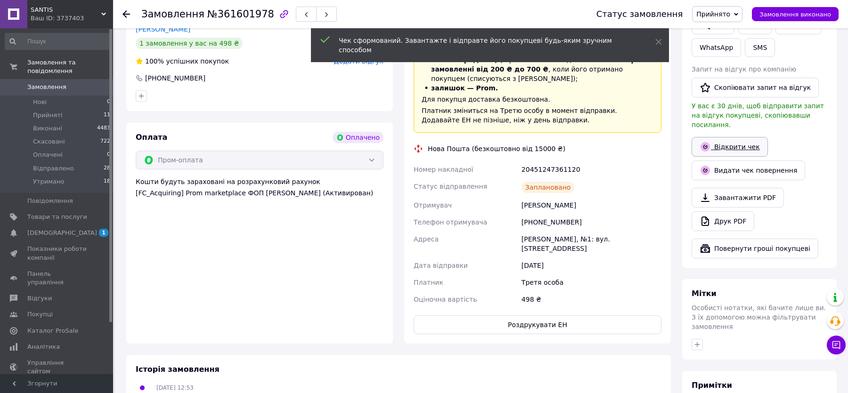
click at [735, 137] on link "Відкрити чек" at bounding box center [730, 147] width 76 height 20
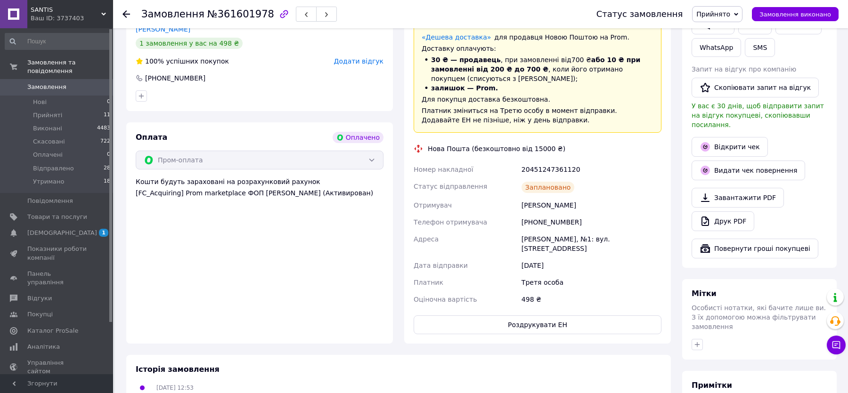
click at [731, 18] on span "Прийнято" at bounding box center [717, 14] width 50 height 16
click at [734, 76] on li "Відправлено" at bounding box center [718, 75] width 50 height 14
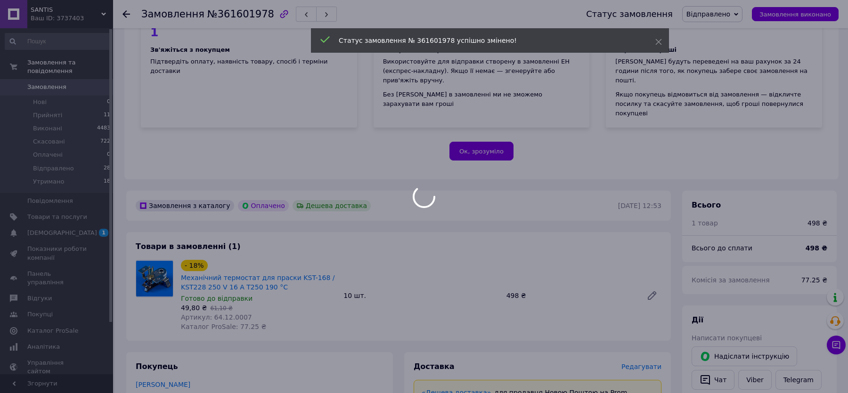
scroll to position [0, 0]
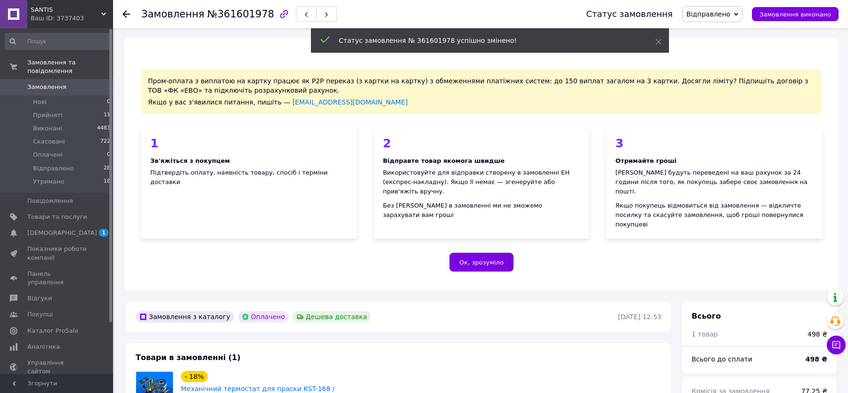
click at [124, 13] on use at bounding box center [127, 14] width 8 height 8
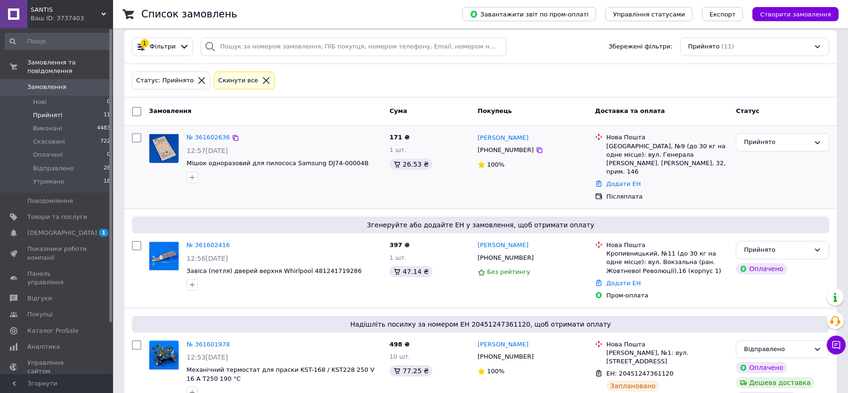
scroll to position [57, 0]
drag, startPoint x: 364, startPoint y: 165, endPoint x: 318, endPoint y: 164, distance: 46.2
click at [318, 164] on span "Мішок одноразовий для пилососа Samsung DJ74-00004B" at bounding box center [285, 164] width 196 height 9
copy span "DJ74-00004B"
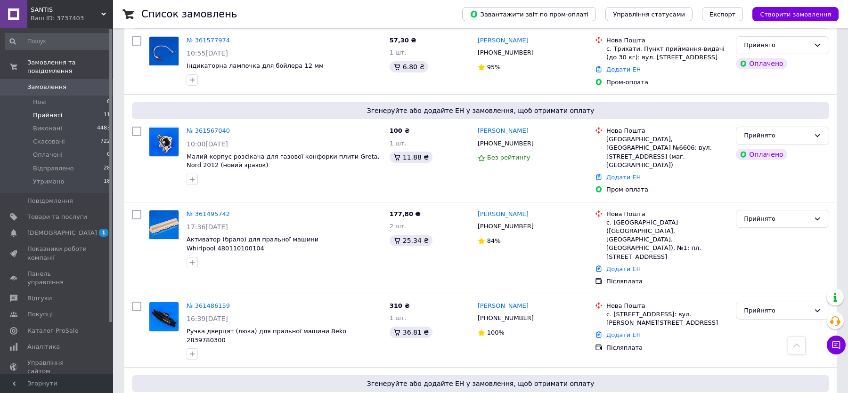
scroll to position [725, 0]
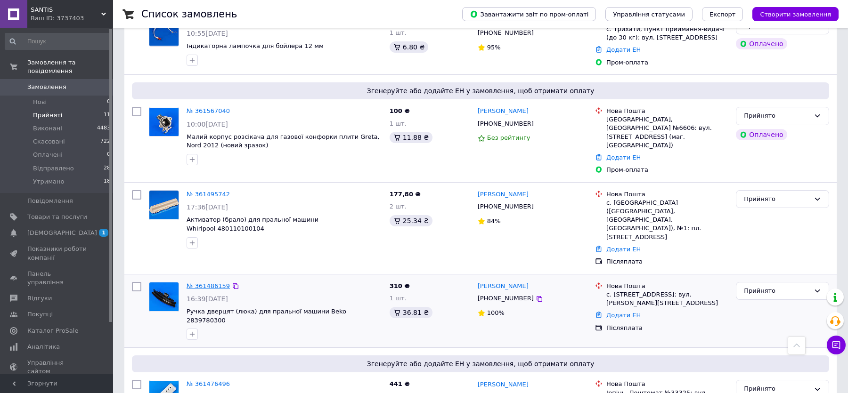
click at [212, 283] on link "№ 361486159" at bounding box center [208, 286] width 43 height 7
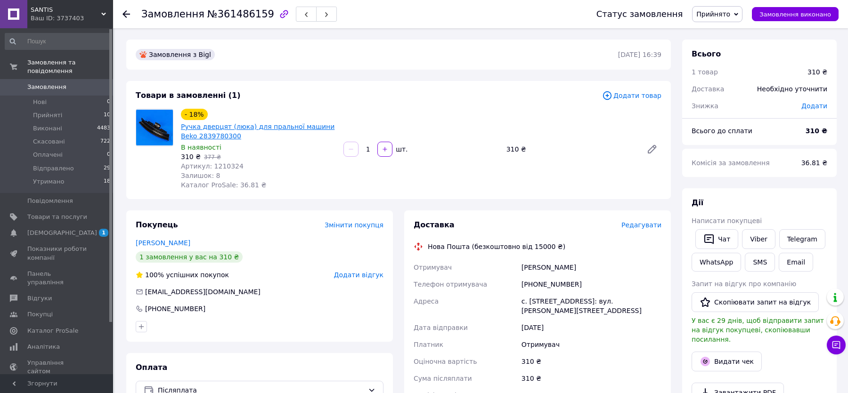
click at [233, 126] on link "Ручка дверцят (люка) для пральної машини Beko 2839780300" at bounding box center [258, 131] width 154 height 17
click at [121, 13] on div "Замовлення №361486159 Статус замовлення Прийнято Виконано Скасовано Оплачено Ві…" at bounding box center [480, 14] width 735 height 28
click at [131, 14] on div at bounding box center [132, 14] width 19 height 28
click at [126, 14] on use at bounding box center [127, 14] width 8 height 8
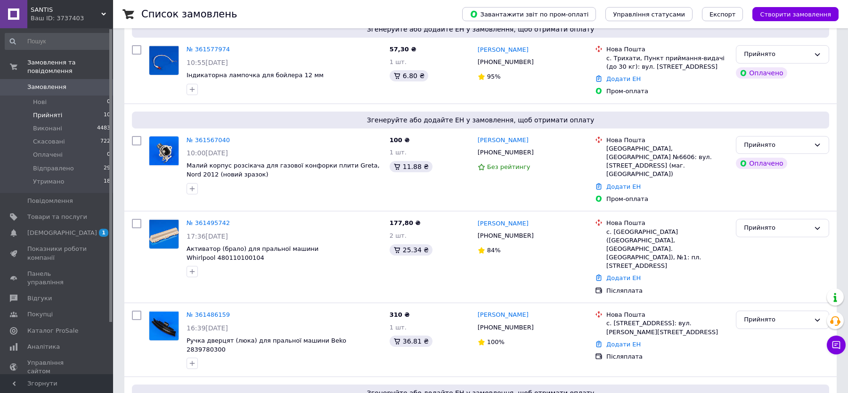
scroll to position [622, 0]
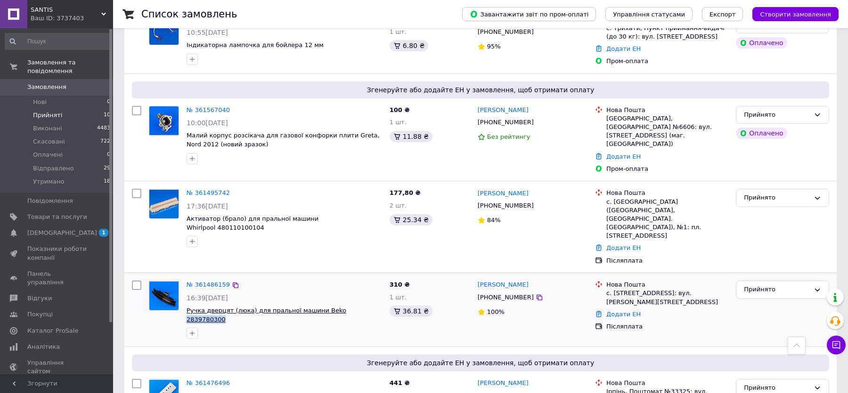
drag, startPoint x: 377, startPoint y: 263, endPoint x: 334, endPoint y: 263, distance: 43.4
click at [334, 307] on span "Ручка дверцят (люка) для пральної машини Beko 2839780300" at bounding box center [285, 315] width 196 height 17
copy span "2839780300"
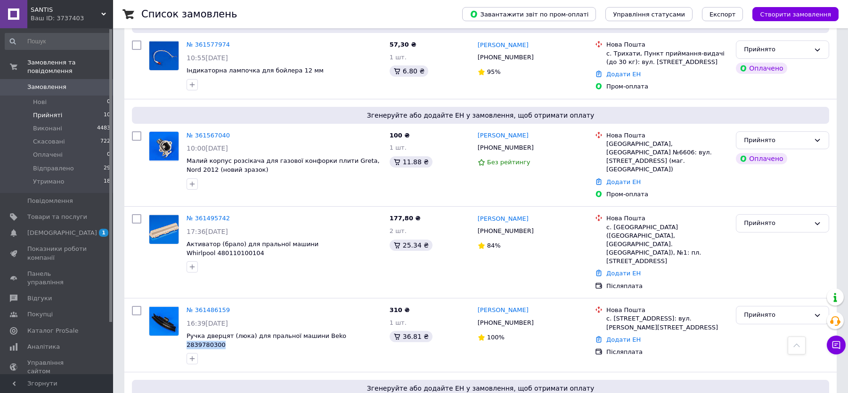
scroll to position [595, 0]
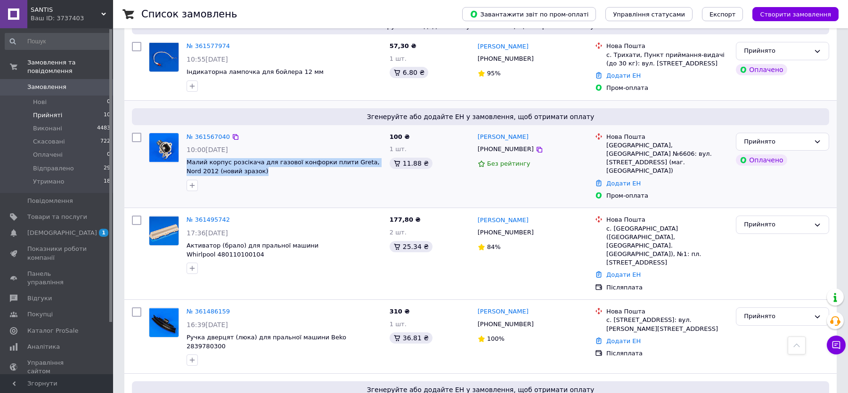
drag, startPoint x: 254, startPoint y: 152, endPoint x: 183, endPoint y: 142, distance: 72.3
click at [183, 142] on div "№ 361567040 10:00[DATE] Малий корпус розсікача для газової конфорки плити Greta…" at bounding box center [284, 162] width 203 height 66
click at [211, 133] on link "№ 361567040" at bounding box center [208, 136] width 43 height 7
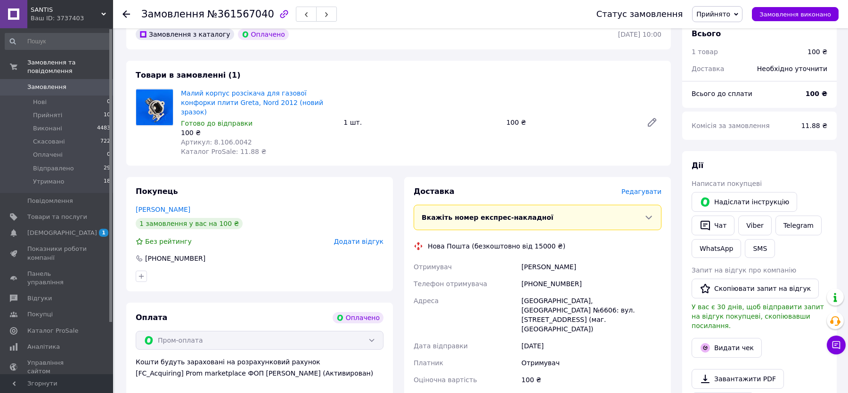
scroll to position [279, 0]
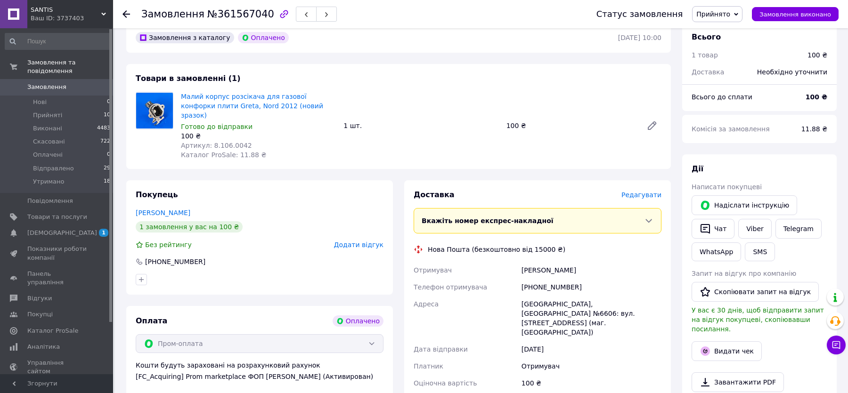
click at [224, 142] on span "Артикул: 8.106.0042" at bounding box center [216, 146] width 71 height 8
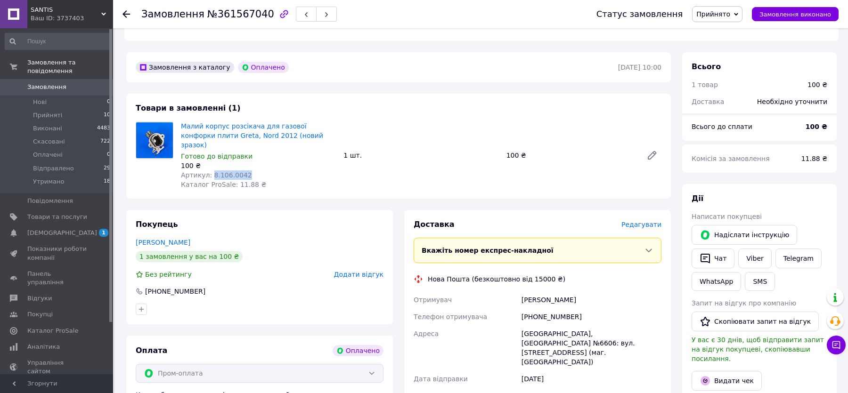
scroll to position [249, 0]
click at [655, 221] on span "Редагувати" at bounding box center [642, 225] width 40 height 8
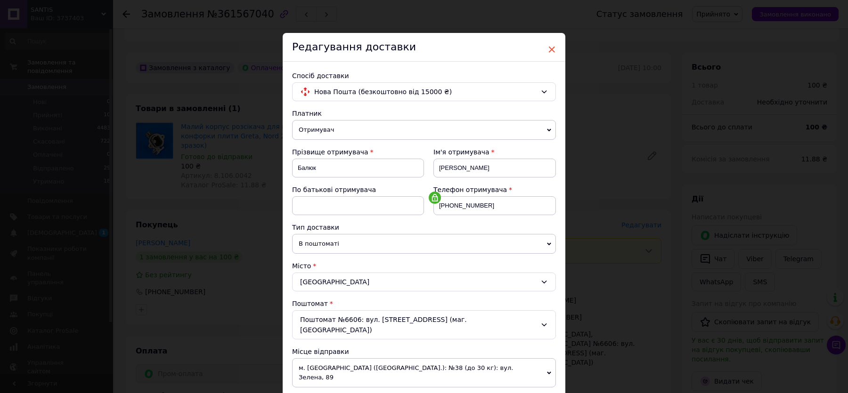
click at [551, 49] on span "×" at bounding box center [552, 49] width 8 height 16
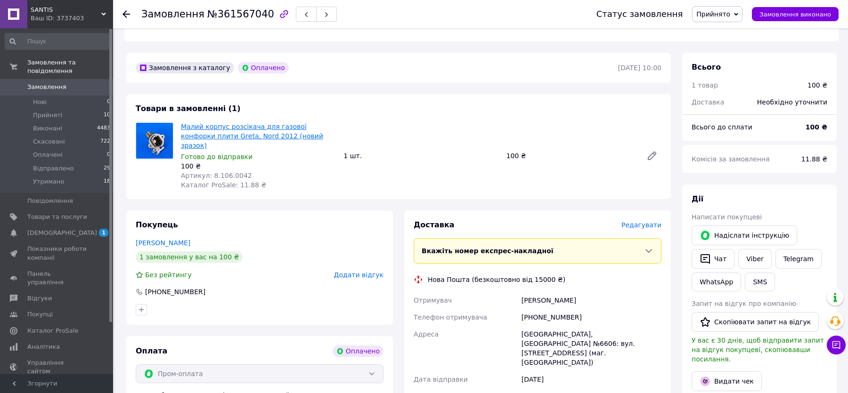
click at [223, 123] on link "Малий корпус розсікача для газової конфорки плити Greta, Nord 2012 (новий зразо…" at bounding box center [252, 136] width 142 height 26
click at [631, 221] on span "Редагувати" at bounding box center [642, 225] width 40 height 8
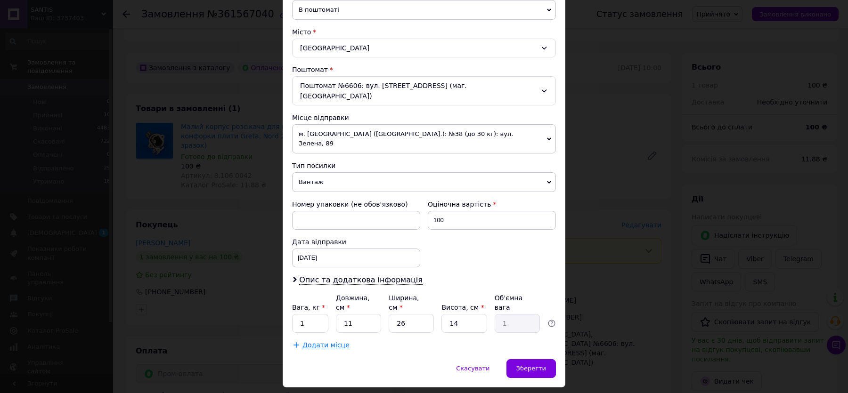
scroll to position [237, 0]
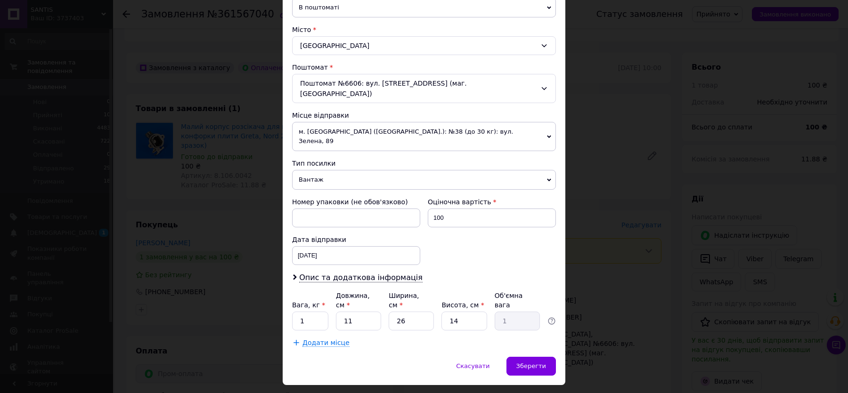
click at [362, 122] on span "м. [GEOGRAPHIC_DATA] ([GEOGRAPHIC_DATA].): №38 (до 30 кг): вул. Зелена, 89" at bounding box center [424, 136] width 264 height 29
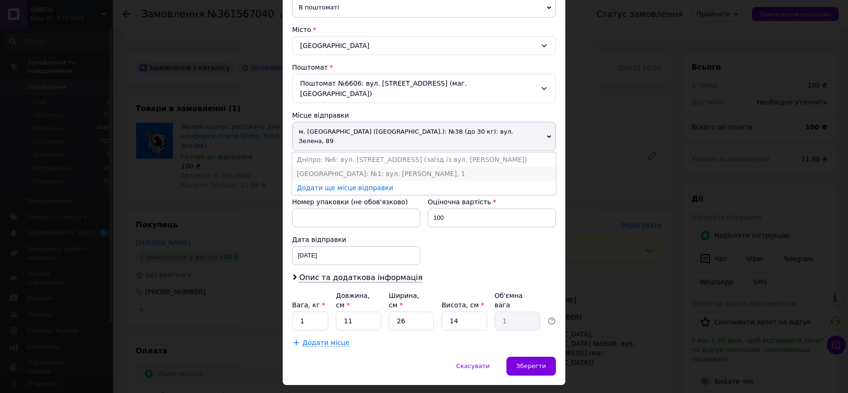
click at [353, 167] on li "[GEOGRAPHIC_DATA]: №1: вул. [PERSON_NAME], 1" at bounding box center [424, 174] width 264 height 14
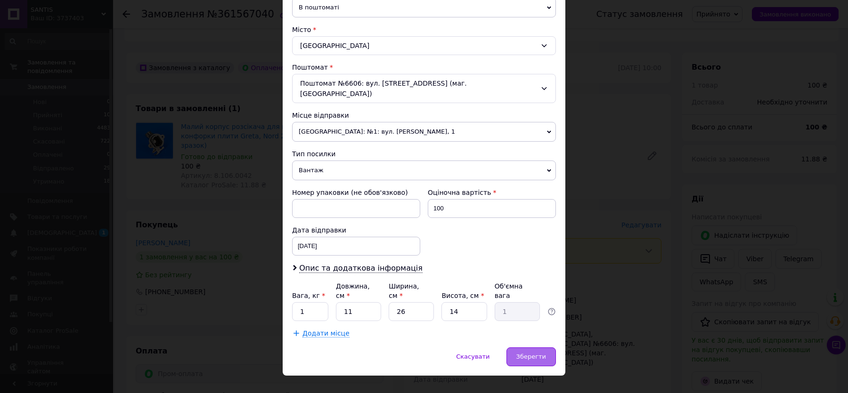
click at [531, 353] on span "Зберегти" at bounding box center [531, 356] width 30 height 7
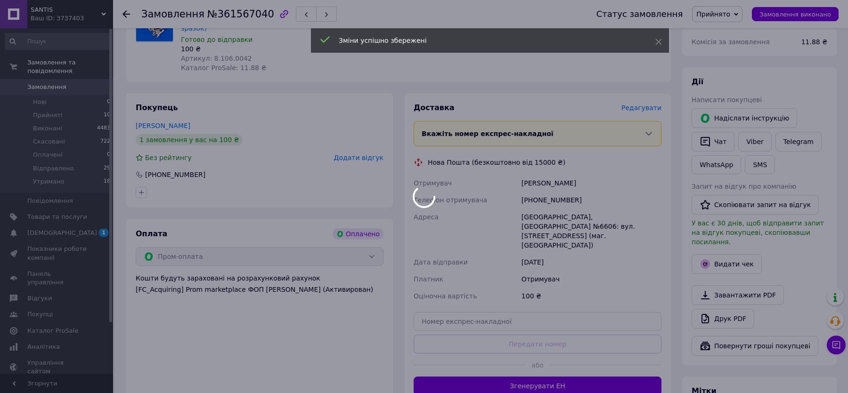
scroll to position [367, 0]
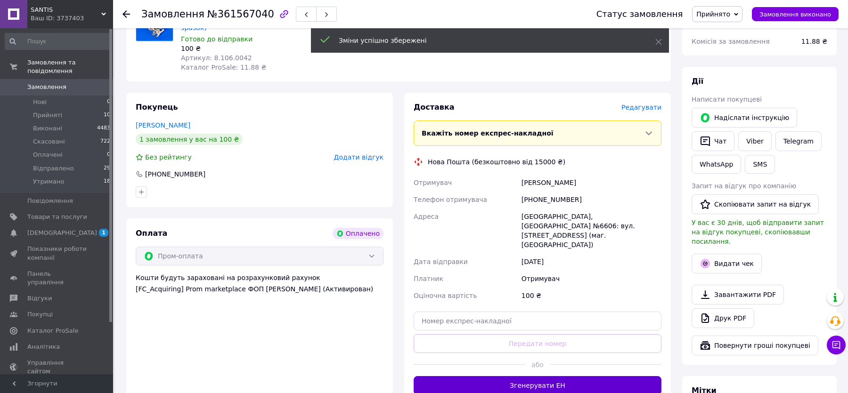
click at [544, 377] on button "Згенерувати ЕН" at bounding box center [538, 386] width 248 height 19
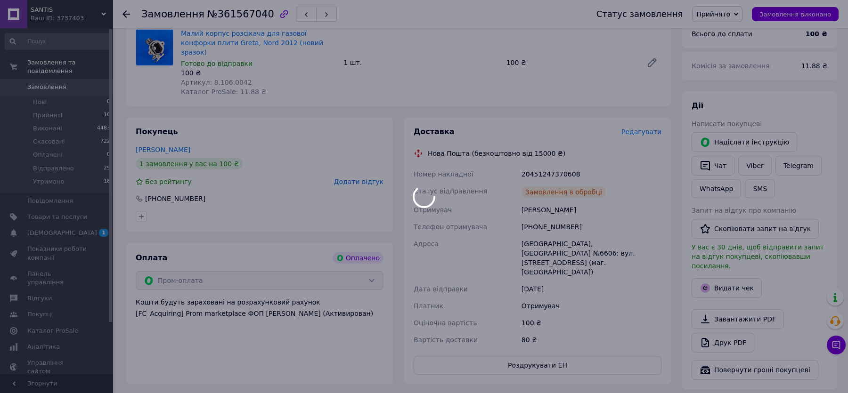
scroll to position [374, 0]
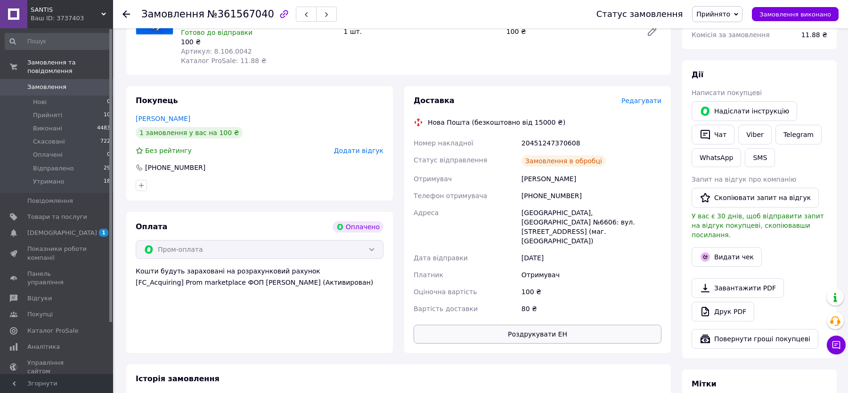
click at [546, 325] on button "Роздрукувати ЕН" at bounding box center [538, 334] width 248 height 19
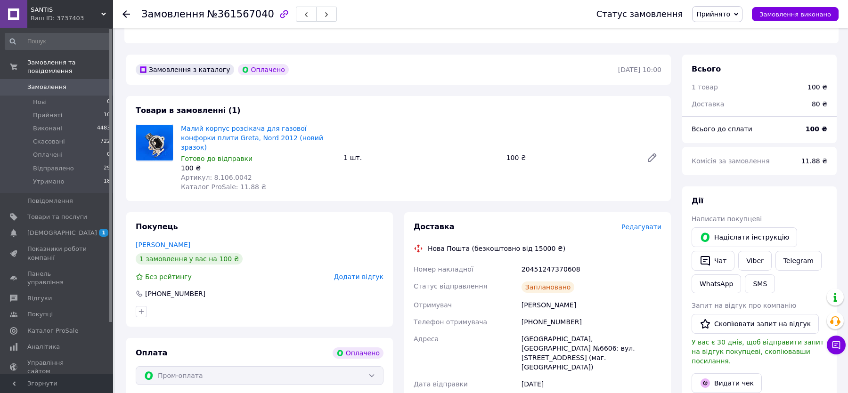
scroll to position [245, 0]
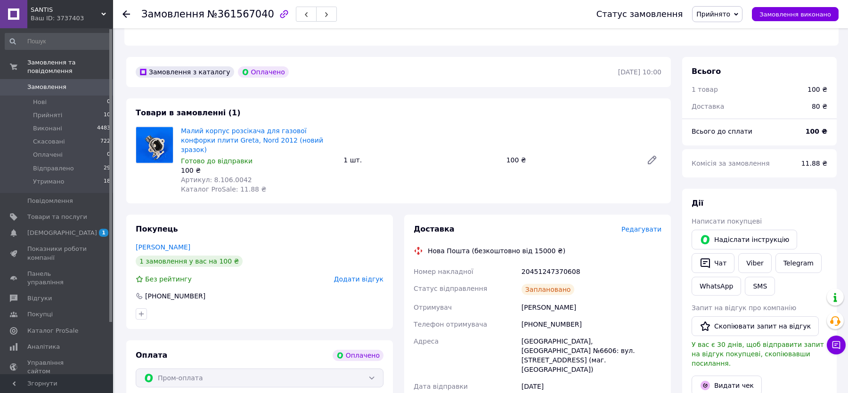
click at [235, 176] on span "Артикул: 8.106.0042" at bounding box center [216, 180] width 71 height 8
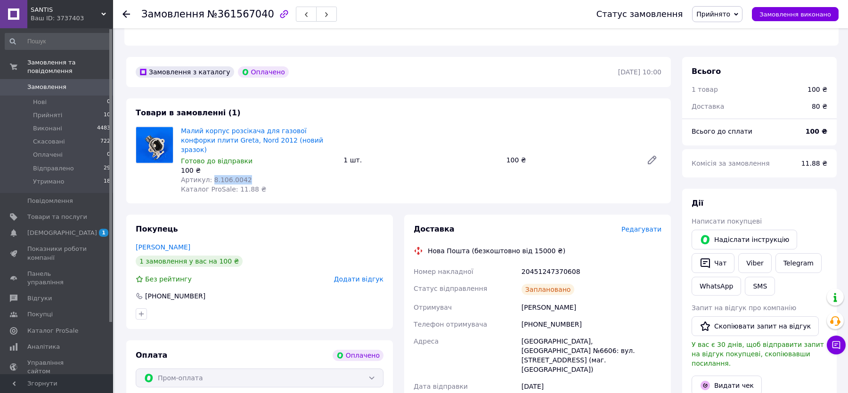
click at [127, 15] on icon at bounding box center [127, 14] width 8 height 8
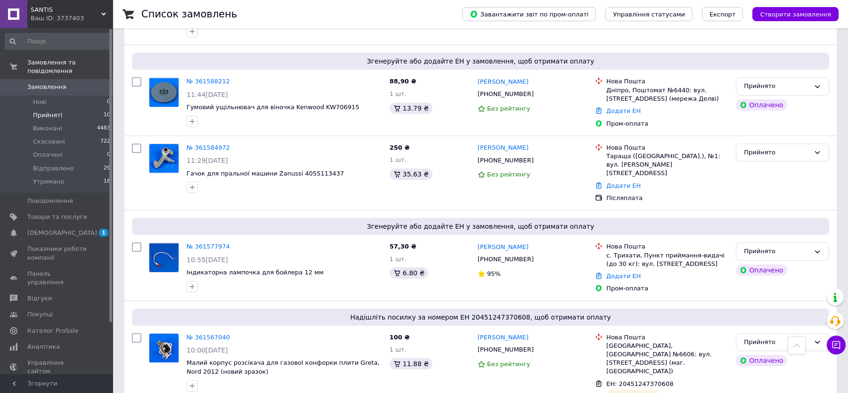
scroll to position [396, 0]
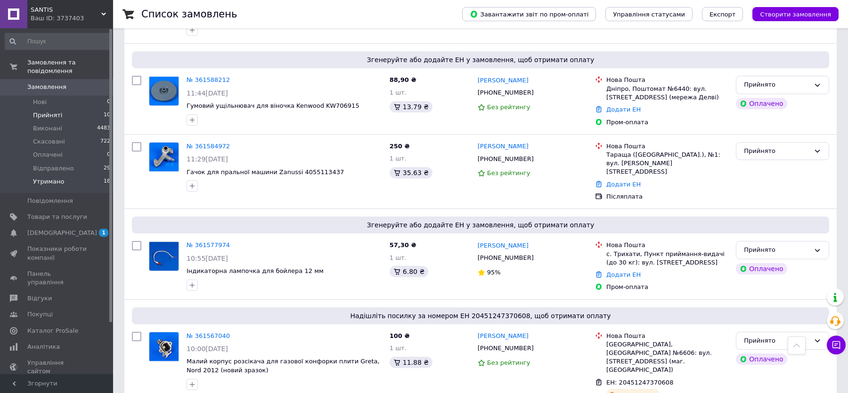
click at [54, 183] on span "Утримано" at bounding box center [48, 182] width 31 height 8
click at [66, 171] on span "Відправлено" at bounding box center [53, 168] width 41 height 8
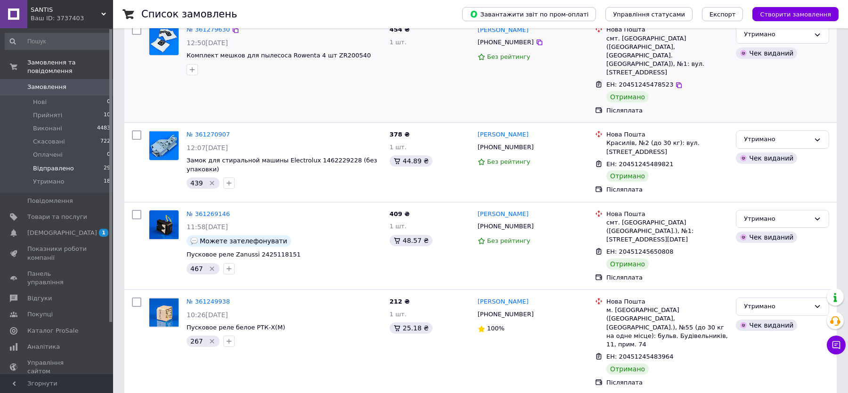
scroll to position [259, 0]
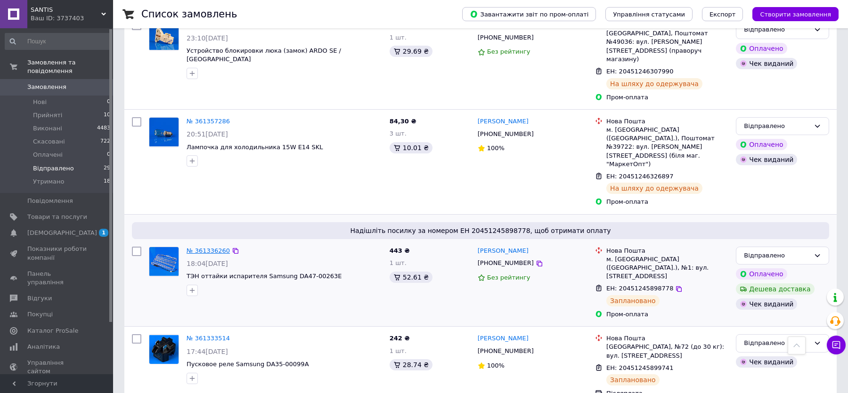
click at [216, 247] on link "№ 361336260" at bounding box center [208, 250] width 43 height 7
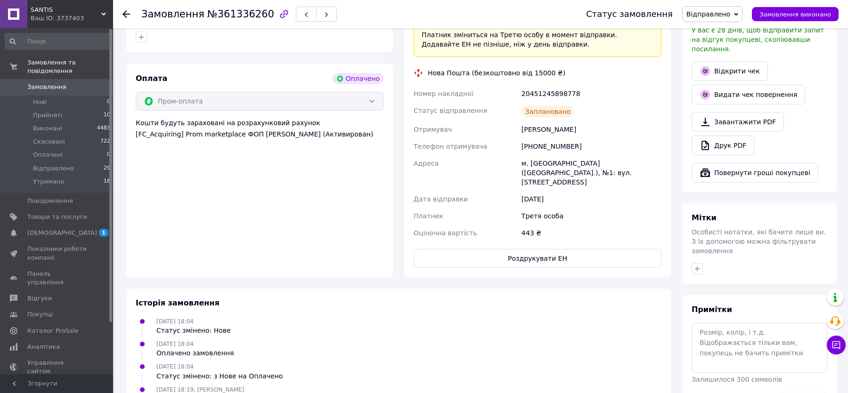
scroll to position [537, 0]
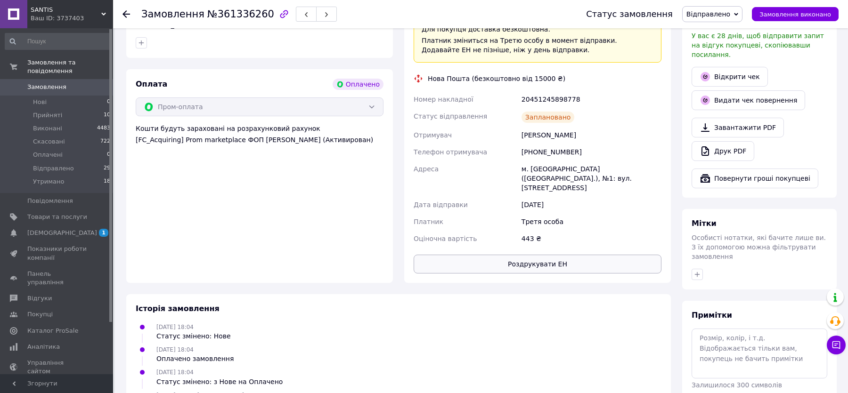
click at [551, 255] on button "Роздрукувати ЕН" at bounding box center [538, 264] width 248 height 19
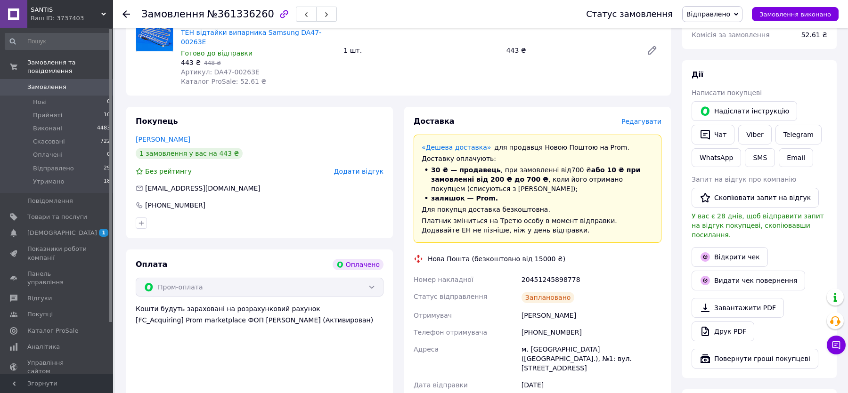
scroll to position [354, 0]
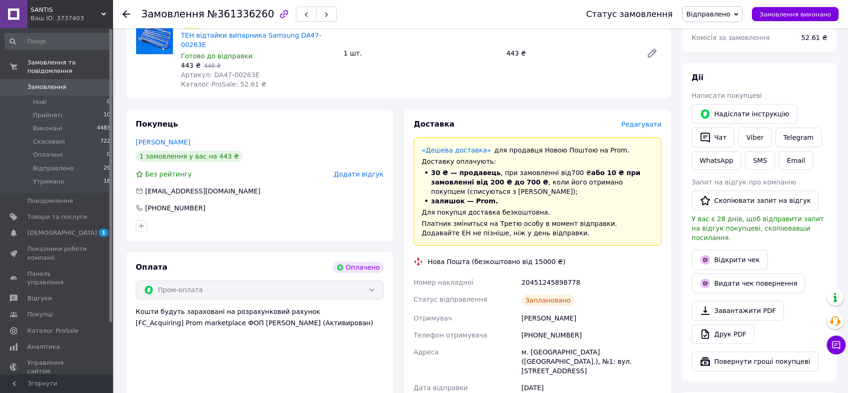
click at [644, 121] on span "Редагувати" at bounding box center [642, 125] width 40 height 8
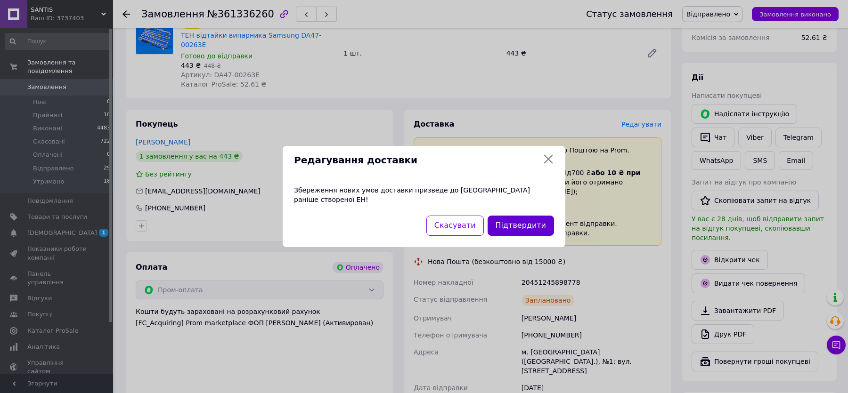
click at [516, 223] on button "Підтвердити" at bounding box center [521, 226] width 66 height 20
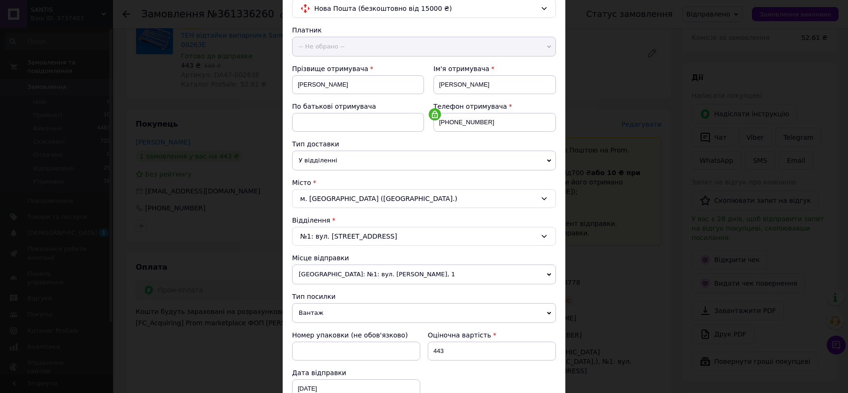
scroll to position [237, 0]
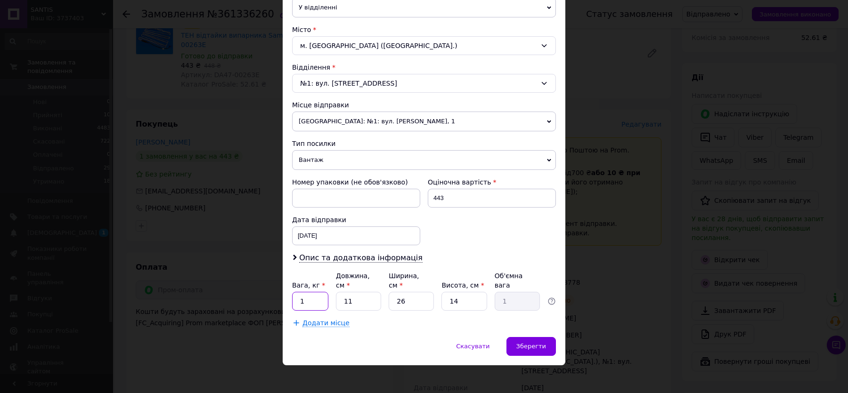
click at [301, 300] on input "1" at bounding box center [310, 301] width 36 height 19
type input "2.5"
click at [541, 343] on span "Зберегти" at bounding box center [531, 346] width 30 height 7
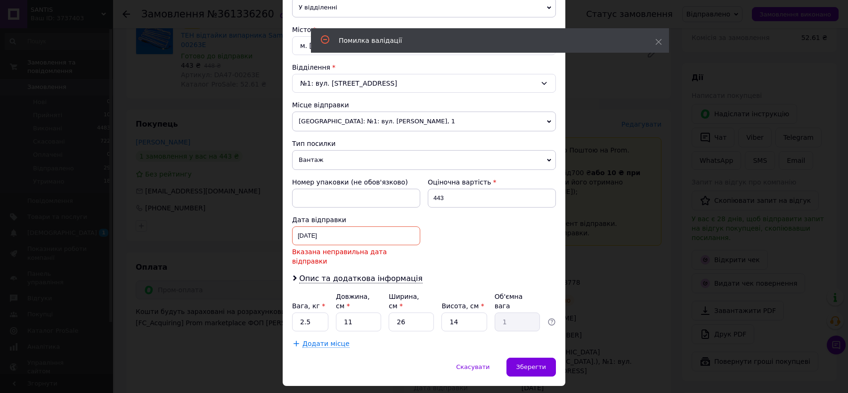
click at [312, 230] on div "[DATE] < 2025 > < Сентябрь > Пн Вт Ср Чт Пт Сб Вс 1 2 3 4 5 6 7 8 9 10 11 12 13…" at bounding box center [356, 236] width 128 height 19
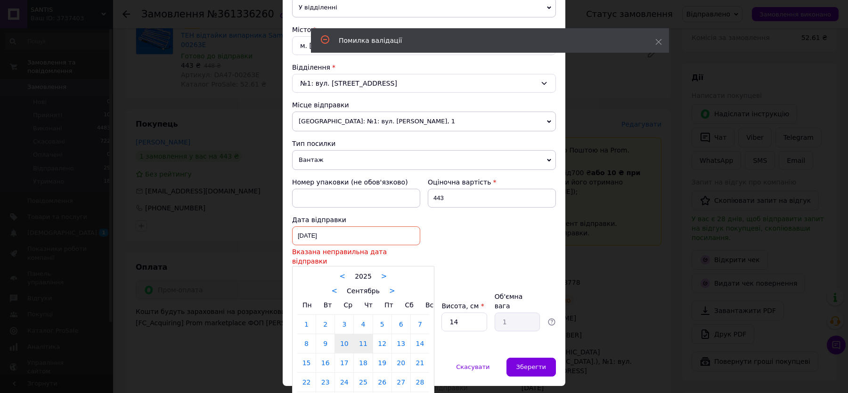
click at [357, 335] on link "11" at bounding box center [363, 344] width 18 height 19
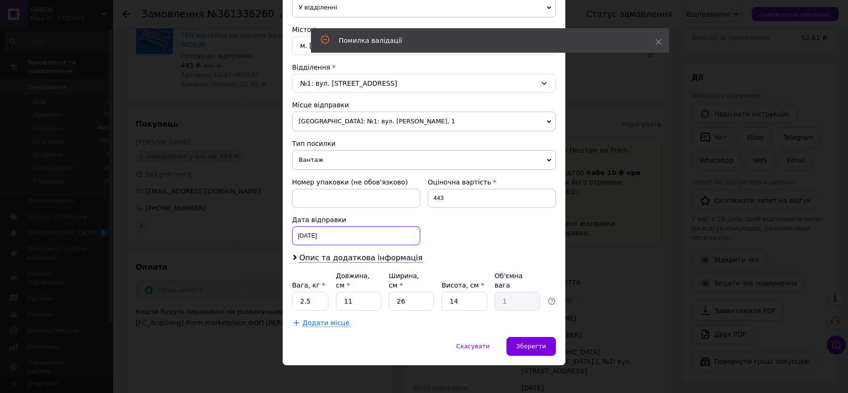
click at [354, 227] on div "[DATE] < 2025 > < Сентябрь > Пн Вт Ср Чт Пт Сб Вс 1 2 3 4 5 6 7 8 9 10 11 12 13…" at bounding box center [356, 236] width 128 height 19
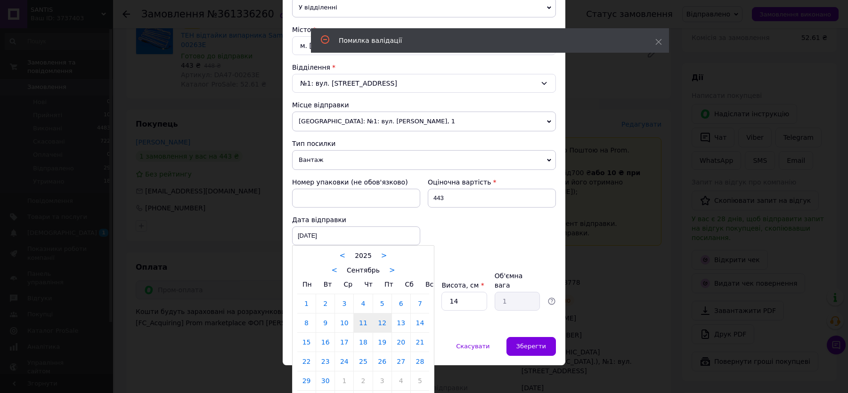
click at [385, 320] on link "12" at bounding box center [382, 323] width 18 height 19
type input "[DATE]"
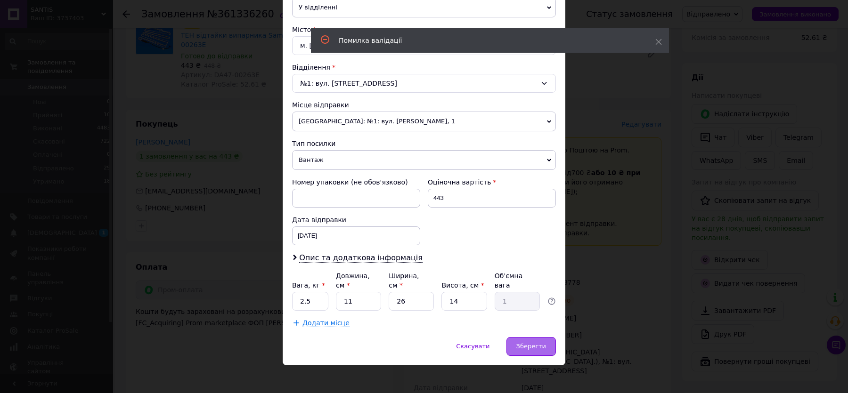
click at [546, 339] on div "Зберегти" at bounding box center [531, 346] width 49 height 19
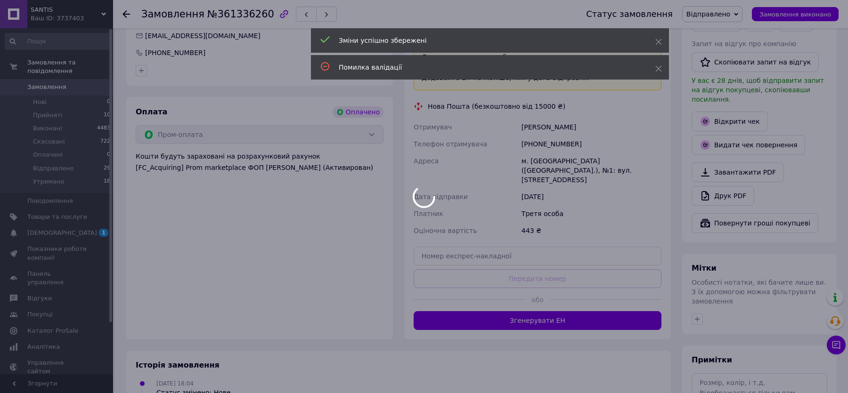
scroll to position [538, 0]
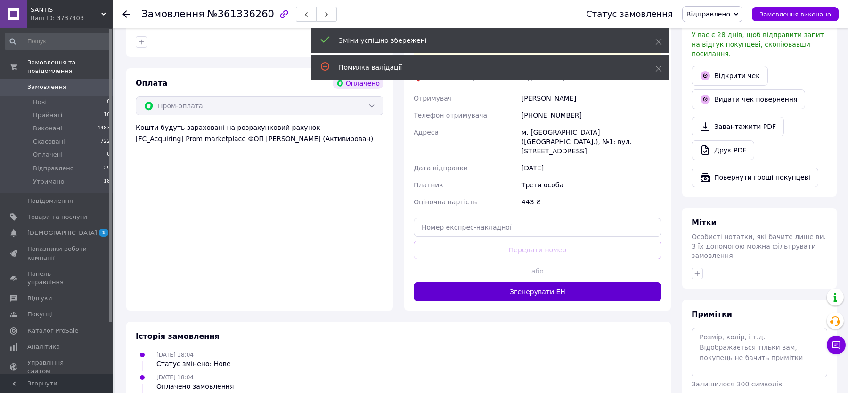
click at [530, 283] on button "Згенерувати ЕН" at bounding box center [538, 292] width 248 height 19
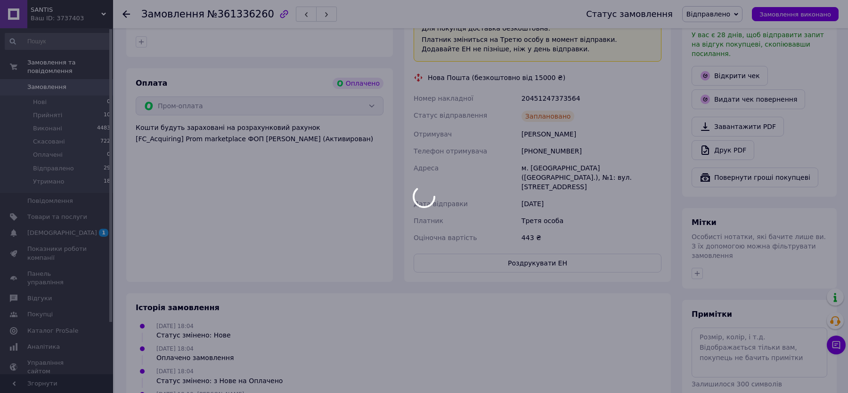
scroll to position [23, 0]
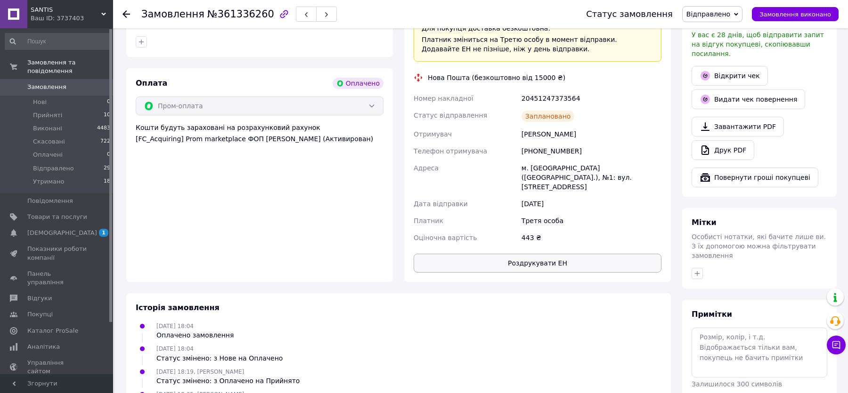
click at [532, 254] on button "Роздрукувати ЕН" at bounding box center [538, 263] width 248 height 19
click at [551, 90] on div "20451247373564" at bounding box center [592, 98] width 144 height 17
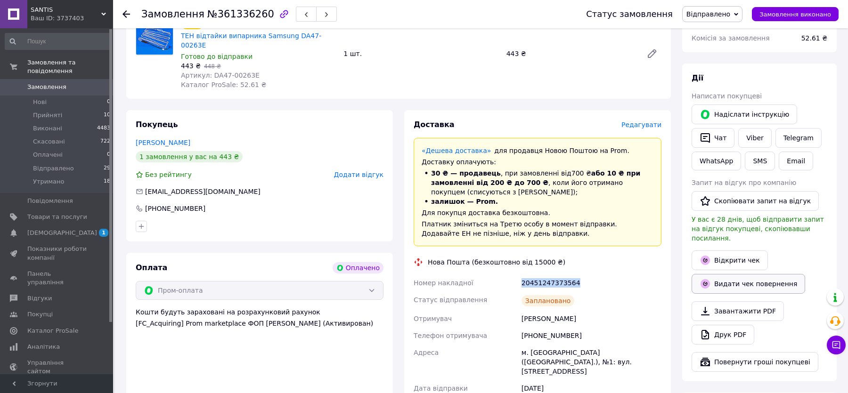
scroll to position [340, 0]
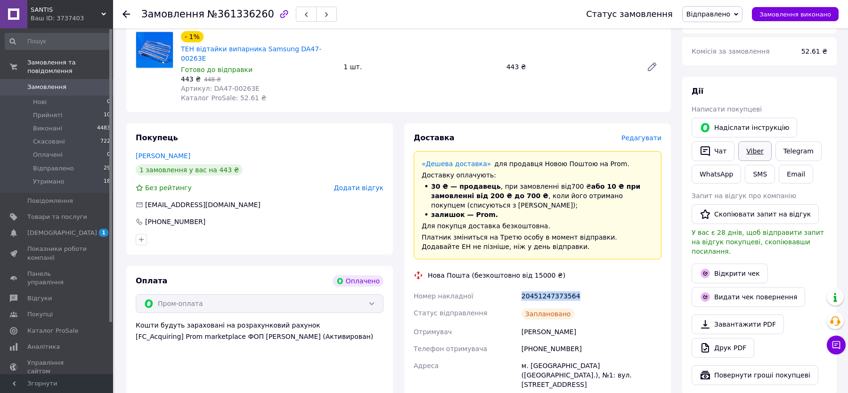
click at [755, 141] on link "Viber" at bounding box center [754, 151] width 33 height 20
click at [126, 15] on icon at bounding box center [127, 14] width 8 height 8
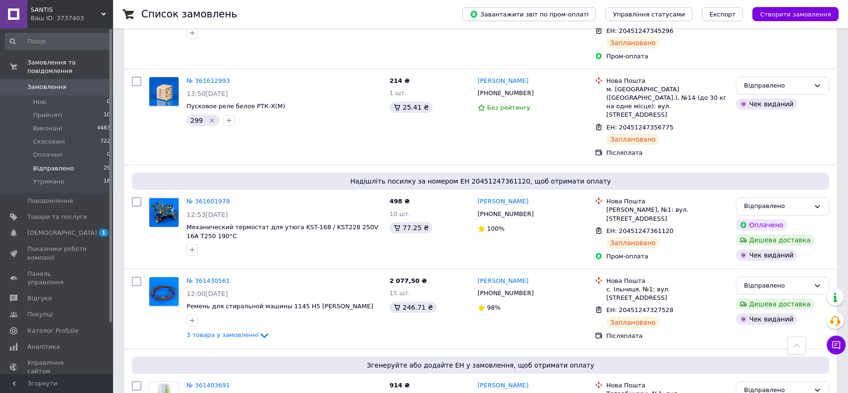
scroll to position [317, 0]
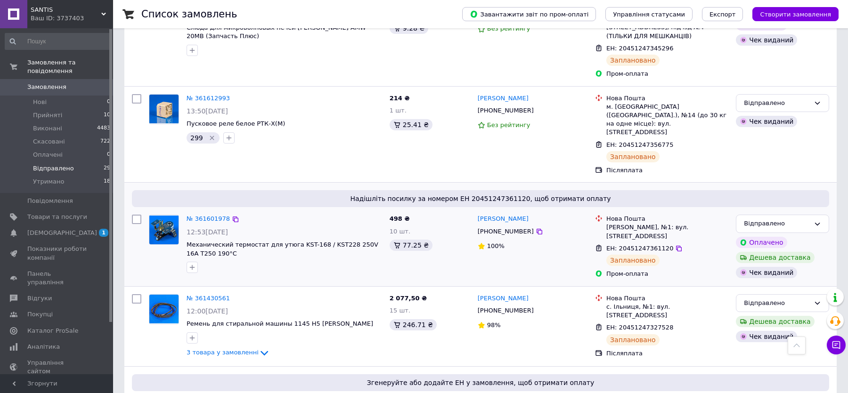
click at [207, 214] on div "№ 361601978" at bounding box center [208, 219] width 45 height 11
click at [213, 215] on link "№ 361601978" at bounding box center [208, 218] width 43 height 7
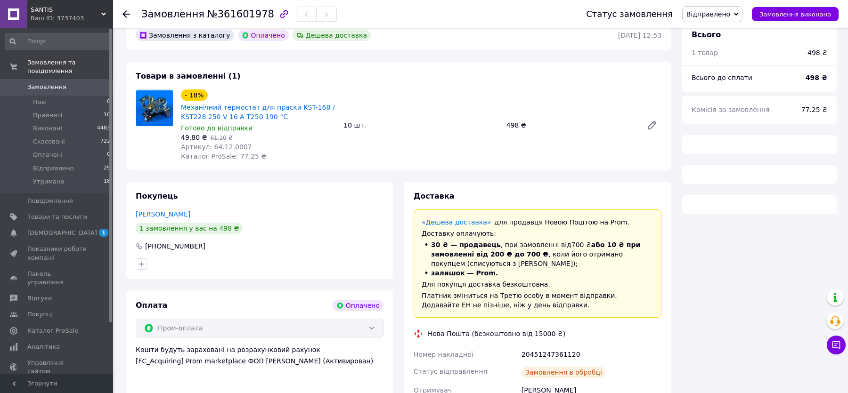
scroll to position [317, 0]
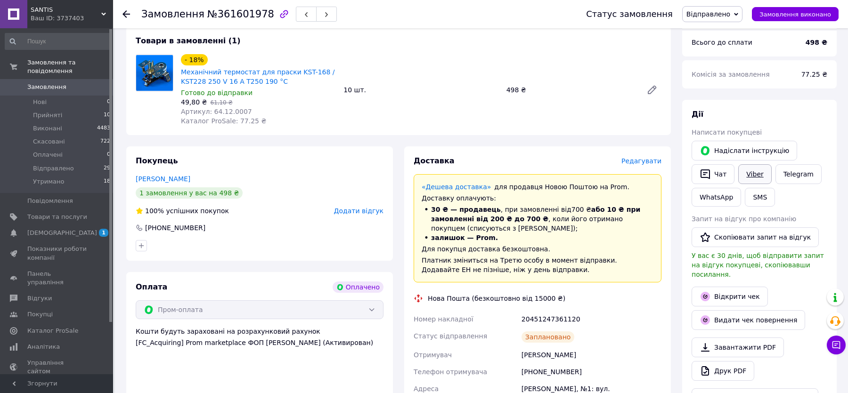
click at [749, 164] on link "Viber" at bounding box center [754, 174] width 33 height 20
click at [123, 17] on icon at bounding box center [127, 14] width 8 height 8
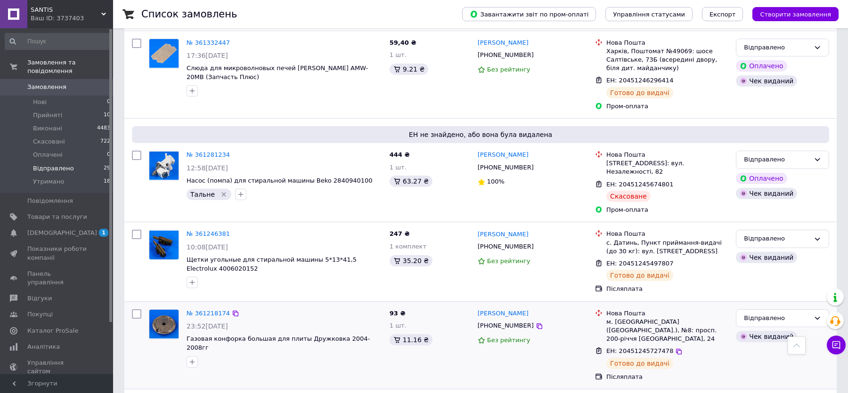
scroll to position [1351, 0]
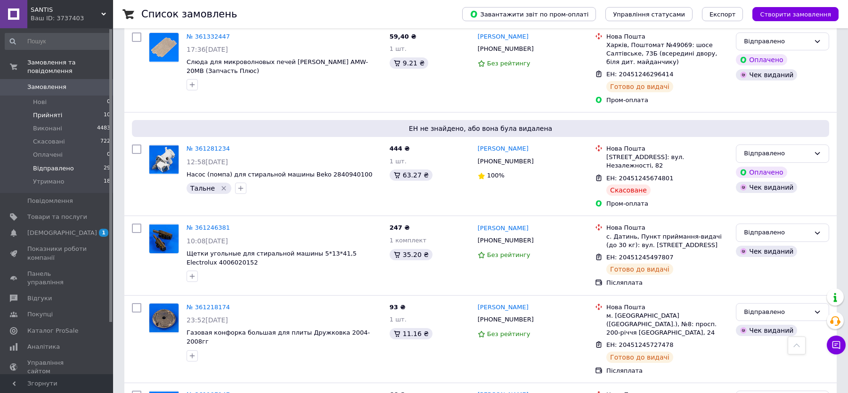
click at [53, 113] on span "Прийняті" at bounding box center [47, 115] width 29 height 8
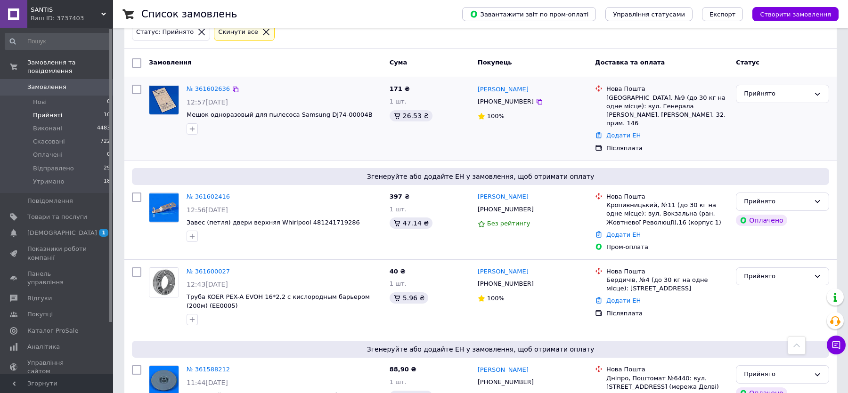
scroll to position [105, 0]
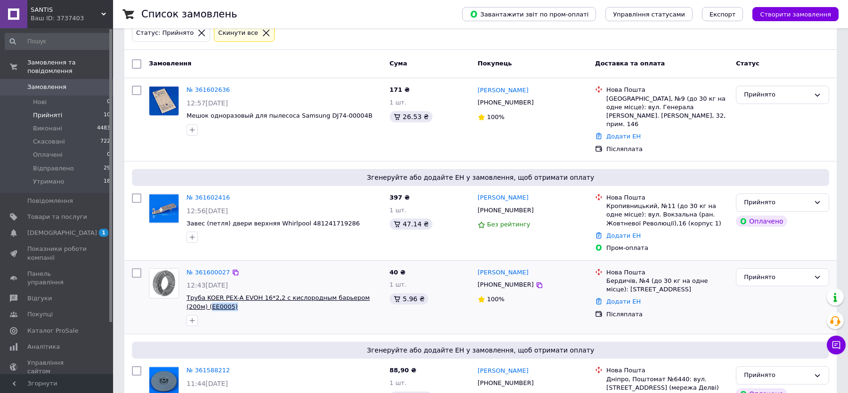
drag, startPoint x: 217, startPoint y: 298, endPoint x: 189, endPoint y: 298, distance: 28.3
click at [189, 298] on span "Труба KOER PEX-A EVOH 16*2,2 с кислородным барьером (200м) (EE0005)" at bounding box center [285, 302] width 196 height 17
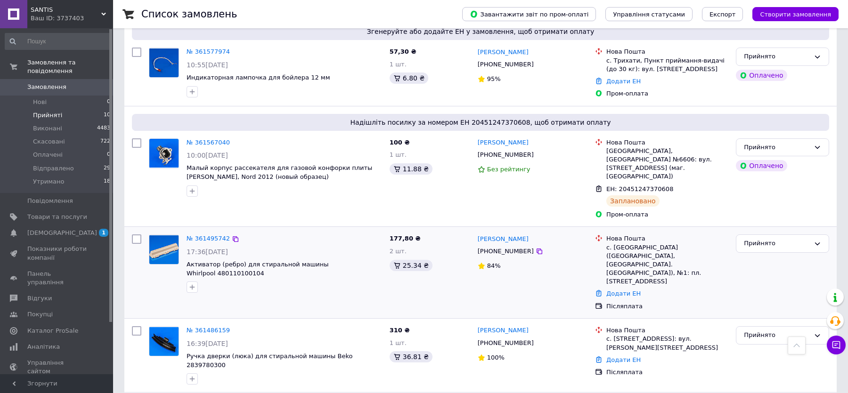
scroll to position [589, 0]
drag, startPoint x: 260, startPoint y: 236, endPoint x: 216, endPoint y: 238, distance: 43.9
click at [216, 261] on span "Активатор (ребро) для стиральной машины Whirlpool 480110100104" at bounding box center [285, 269] width 196 height 17
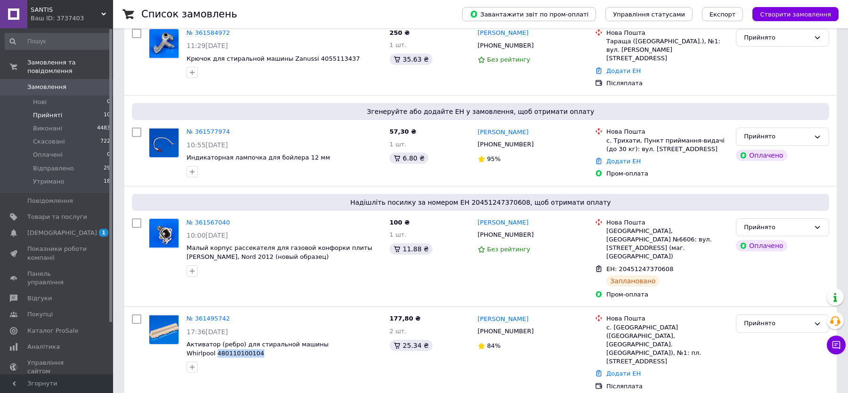
scroll to position [635, 0]
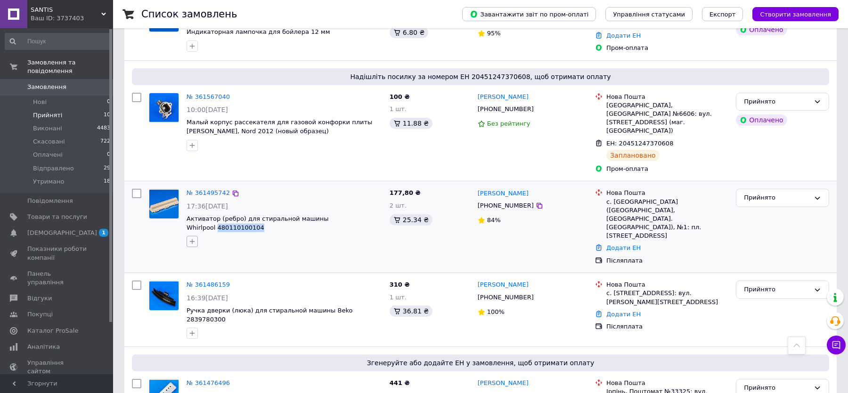
click at [189, 238] on icon "button" at bounding box center [192, 242] width 8 height 8
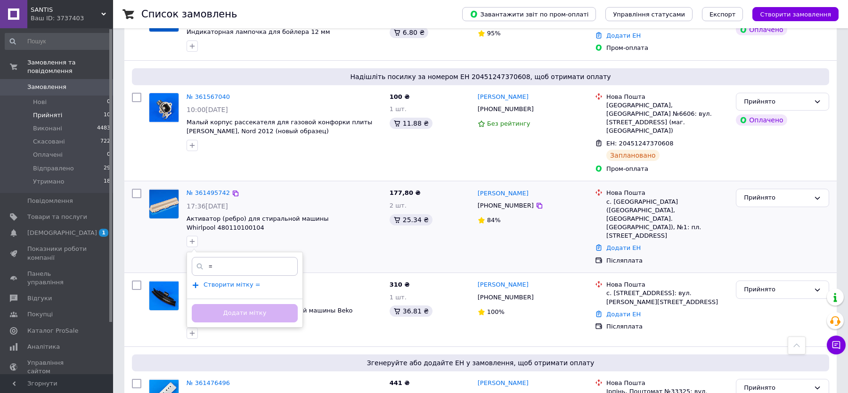
type input "="
click at [326, 213] on div "№ 361495742 17:36[DATE] Активатор (ребро) для стиральной машины Whirlpool 48011…" at bounding box center [284, 218] width 203 height 66
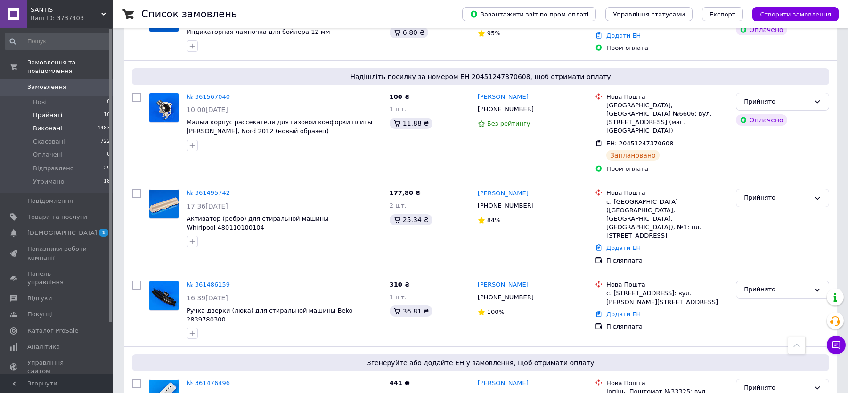
click at [63, 125] on li "Виконані 4483" at bounding box center [58, 128] width 116 height 13
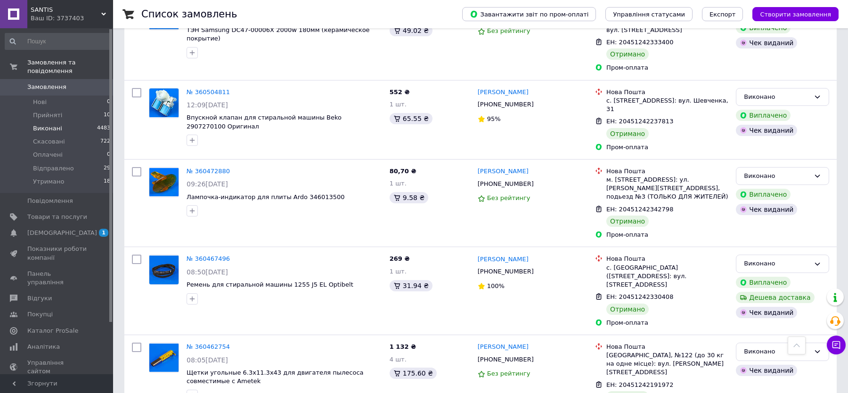
scroll to position [3950, 0]
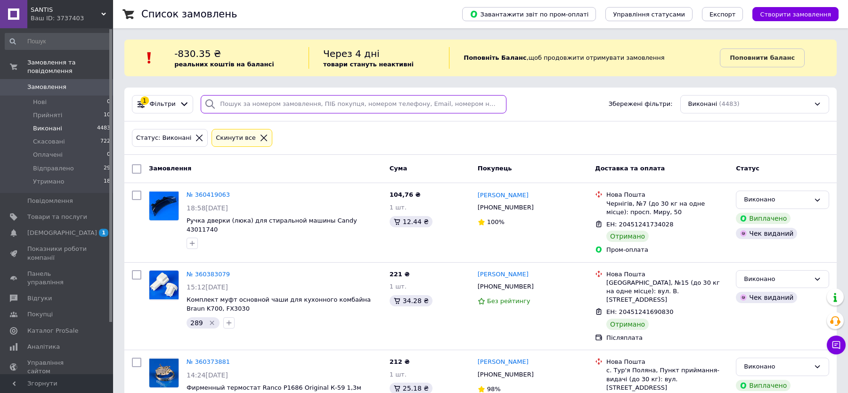
click at [263, 102] on input "search" at bounding box center [354, 104] width 306 height 18
paste input "0972722491"
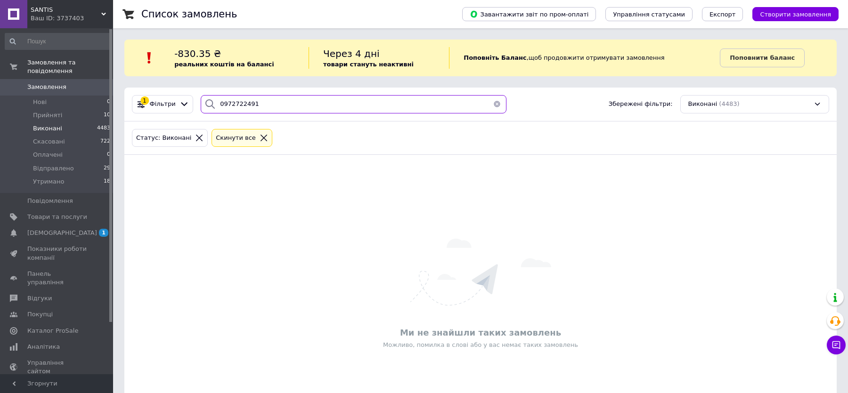
type input "0972722491"
click at [74, 82] on link "Замовлення 0" at bounding box center [58, 87] width 116 height 16
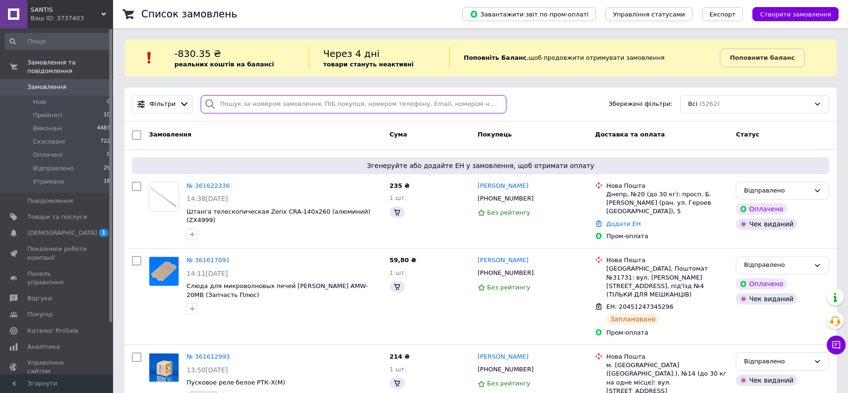
click at [283, 98] on input "search" at bounding box center [354, 104] width 306 height 18
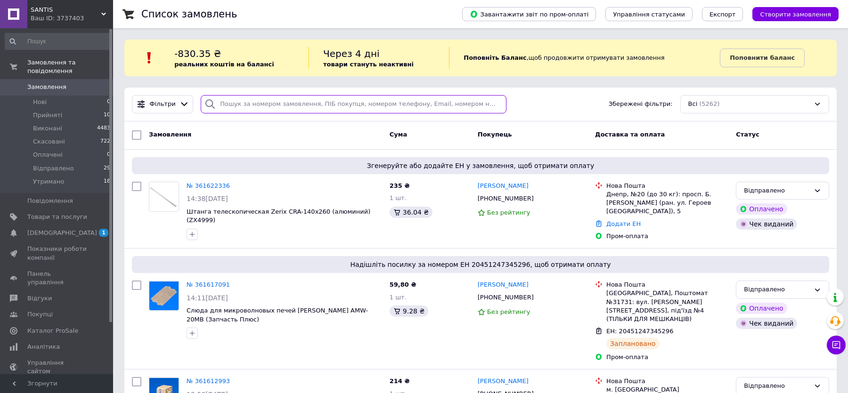
paste input "0972722491"
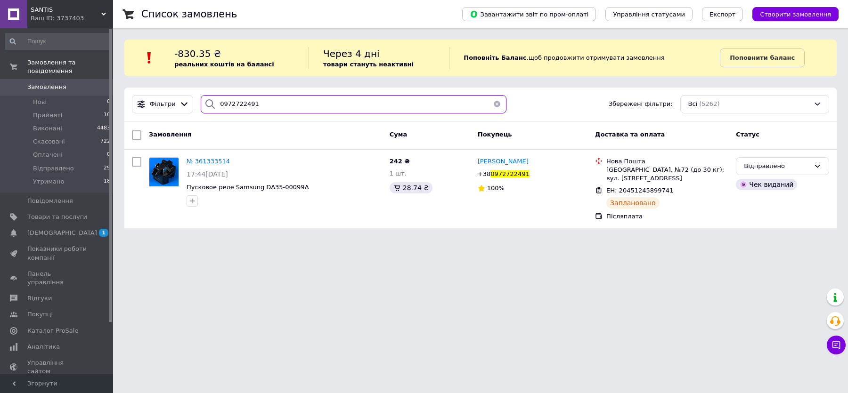
type input "0972722491"
click at [74, 235] on span "[DEMOGRAPHIC_DATA]" at bounding box center [57, 233] width 60 height 8
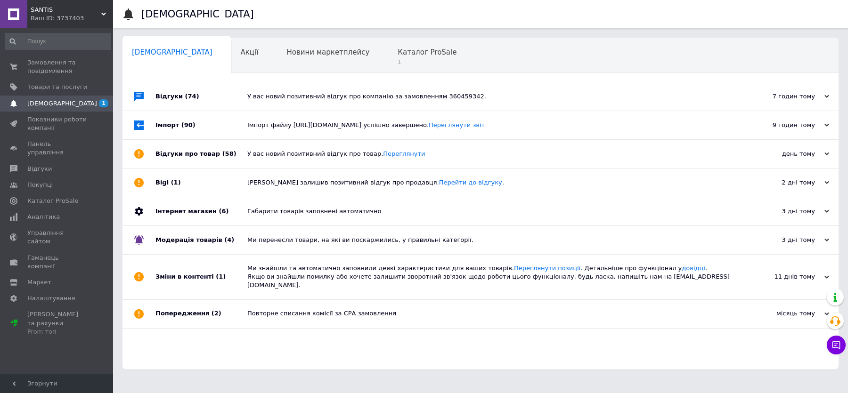
click at [256, 98] on div "У вас новий позитивний відгук про компанію за замовленням 360459342." at bounding box center [491, 96] width 488 height 8
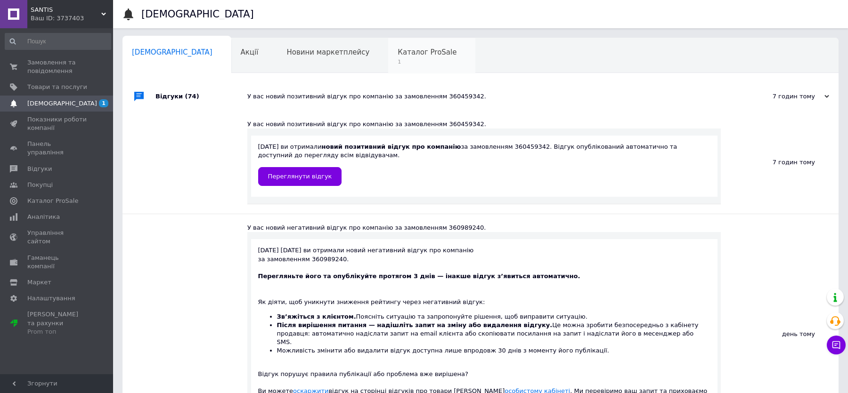
click at [398, 49] on span "Каталог ProSale" at bounding box center [427, 52] width 59 height 8
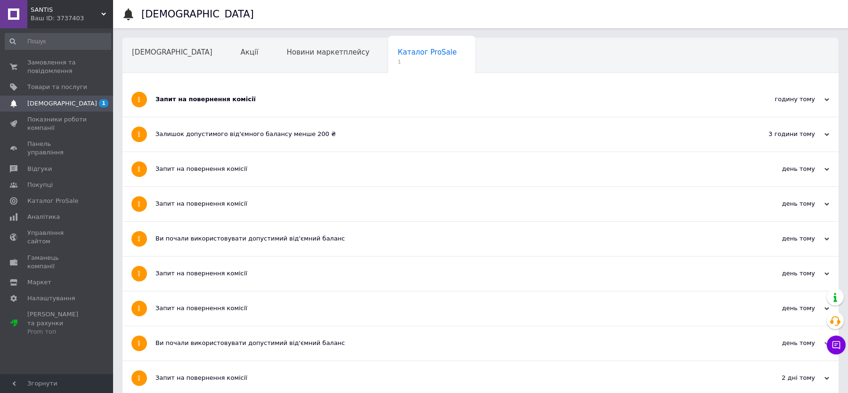
click at [249, 102] on div "Запит на повернення комісії" at bounding box center [446, 99] width 580 height 8
